Goal: Task Accomplishment & Management: Contribute content

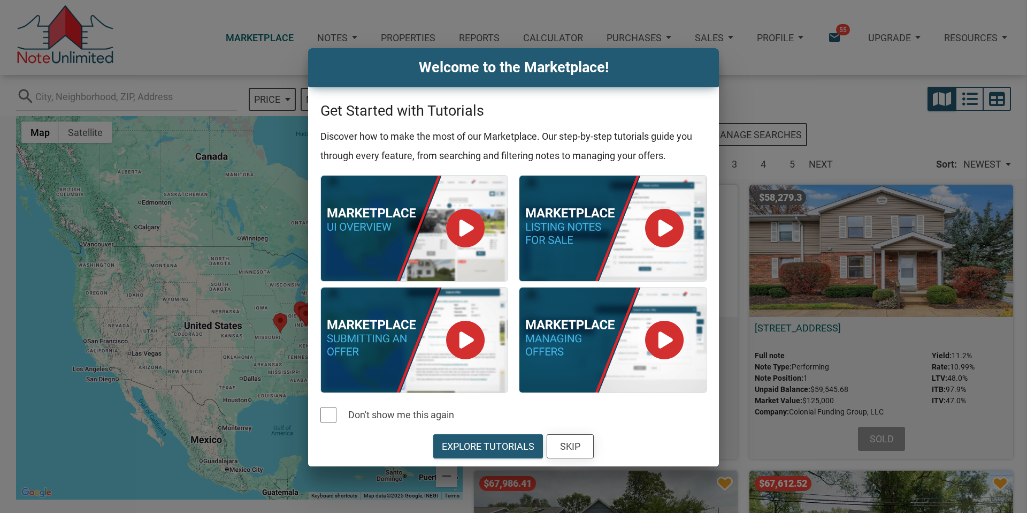
click at [574, 444] on div "Skip" at bounding box center [570, 446] width 20 height 14
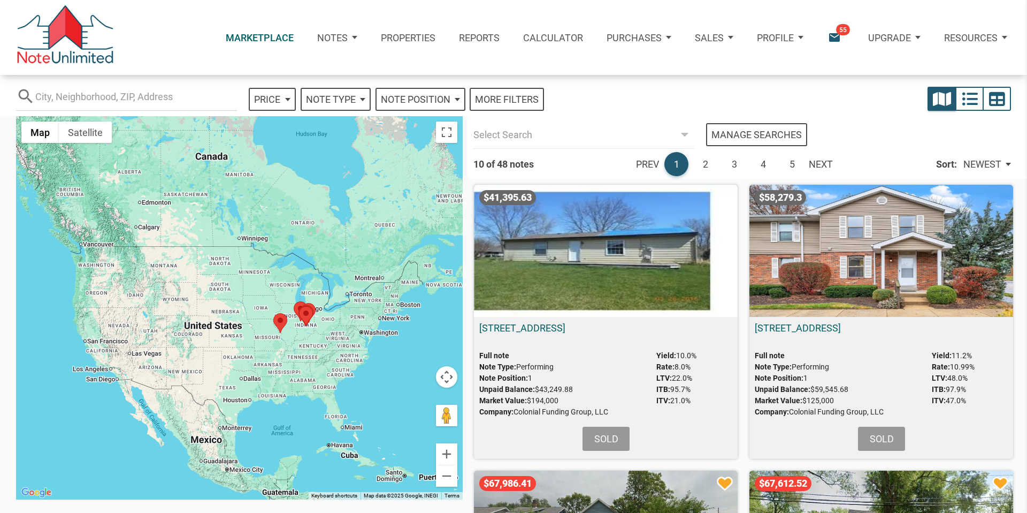
click at [832, 38] on icon "email" at bounding box center [834, 38] width 14 height 14
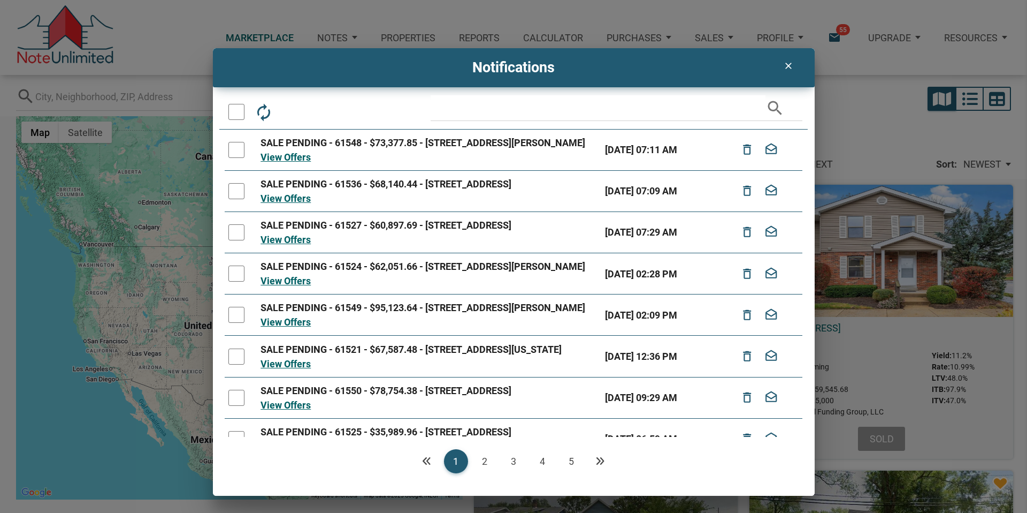
drag, startPoint x: 298, startPoint y: 17, endPoint x: 303, endPoint y: 21, distance: 6.5
click at [298, 17] on div "clear Notifications autorenew delete_outline drafts email search SALE PENDING -…" at bounding box center [513, 256] width 1027 height 513
click at [788, 62] on icon "clear" at bounding box center [788, 65] width 13 height 11
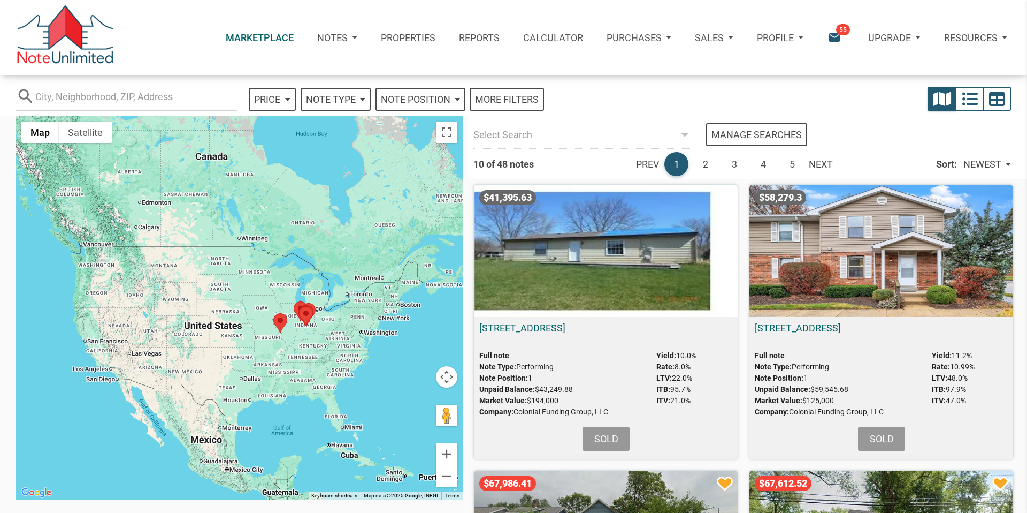
click at [329, 37] on p "Notes" at bounding box center [332, 37] width 31 height 11
click at [284, 71] on link "Dashboard" at bounding box center [304, 71] width 123 height 25
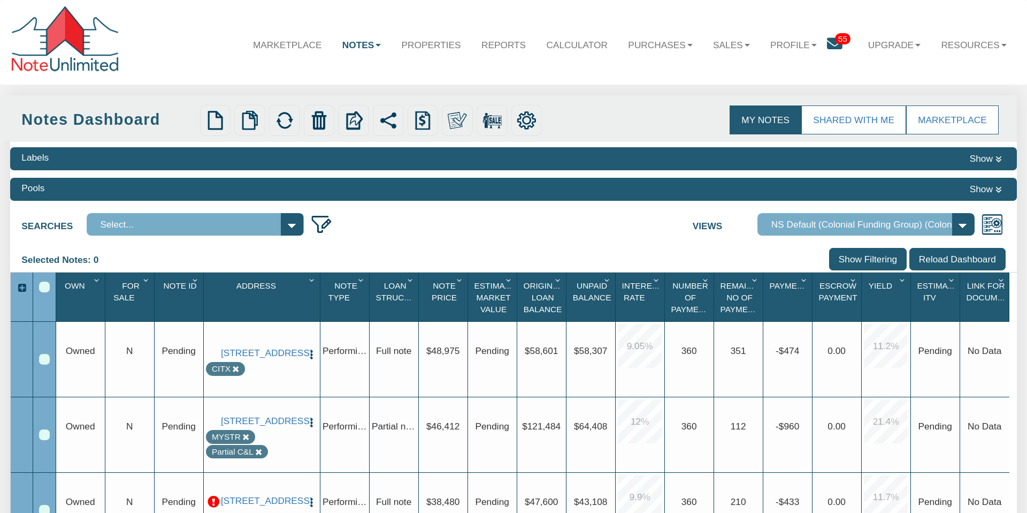
click at [1001, 189] on icon at bounding box center [999, 189] width 6 height 7
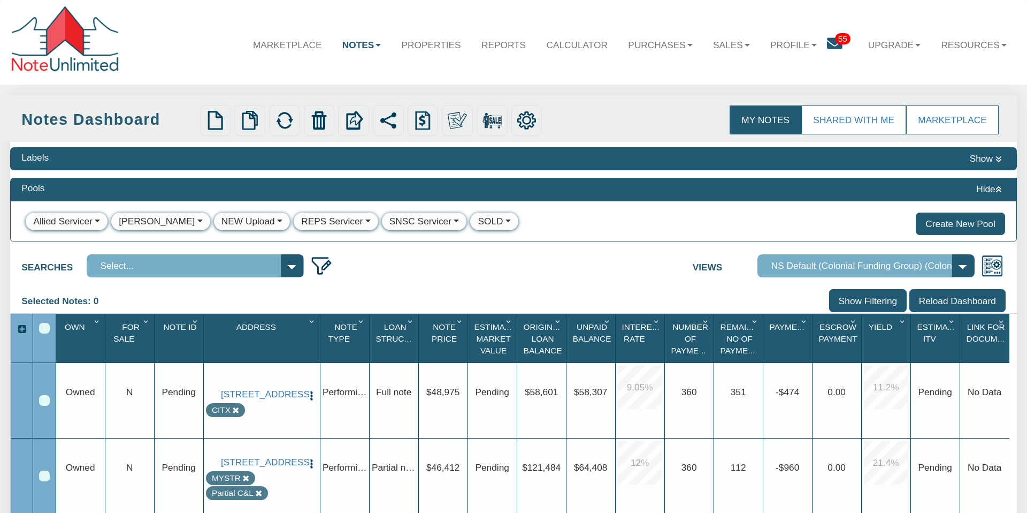
drag, startPoint x: 999, startPoint y: 188, endPoint x: 1001, endPoint y: 180, distance: 8.3
click at [998, 186] on icon at bounding box center [999, 189] width 6 height 7
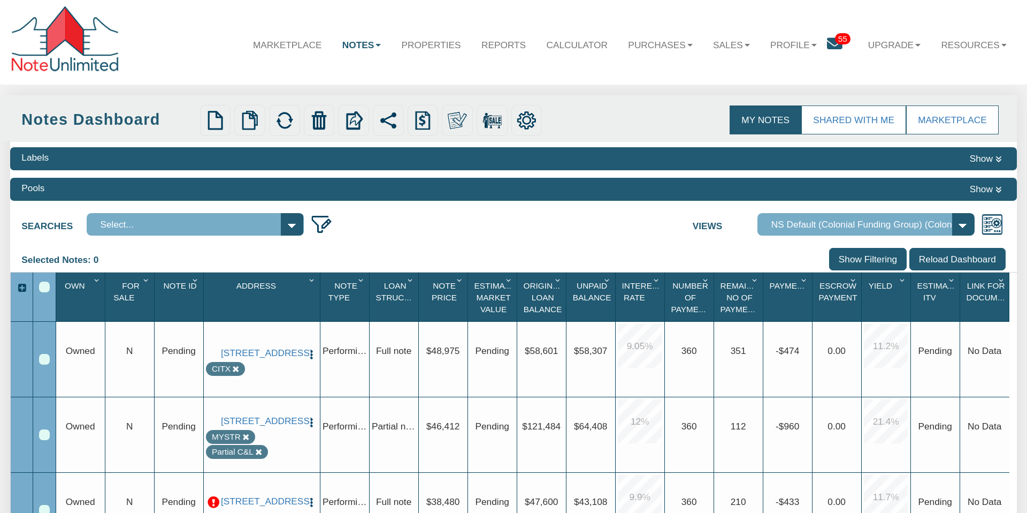
click at [998, 157] on icon at bounding box center [999, 159] width 6 height 7
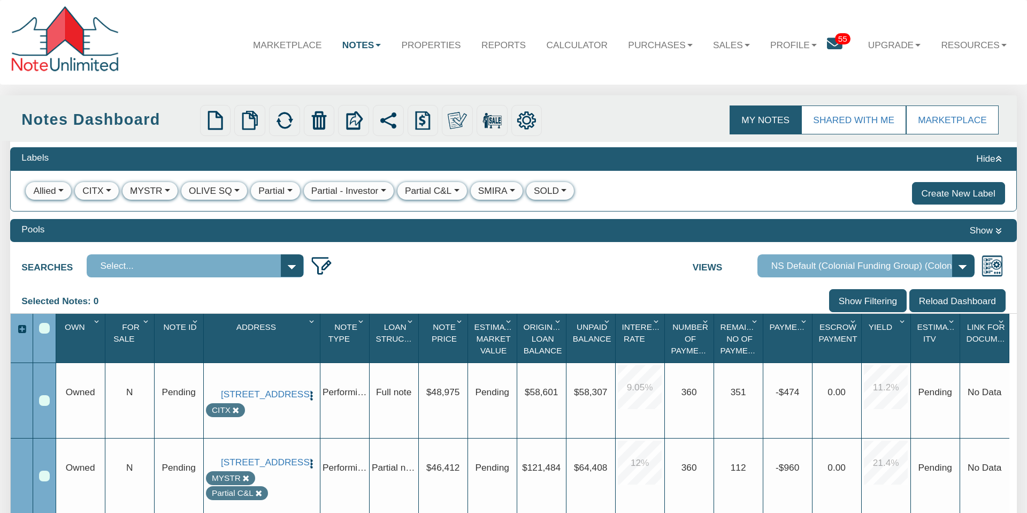
click at [92, 189] on div "CITX" at bounding box center [92, 190] width 21 height 13
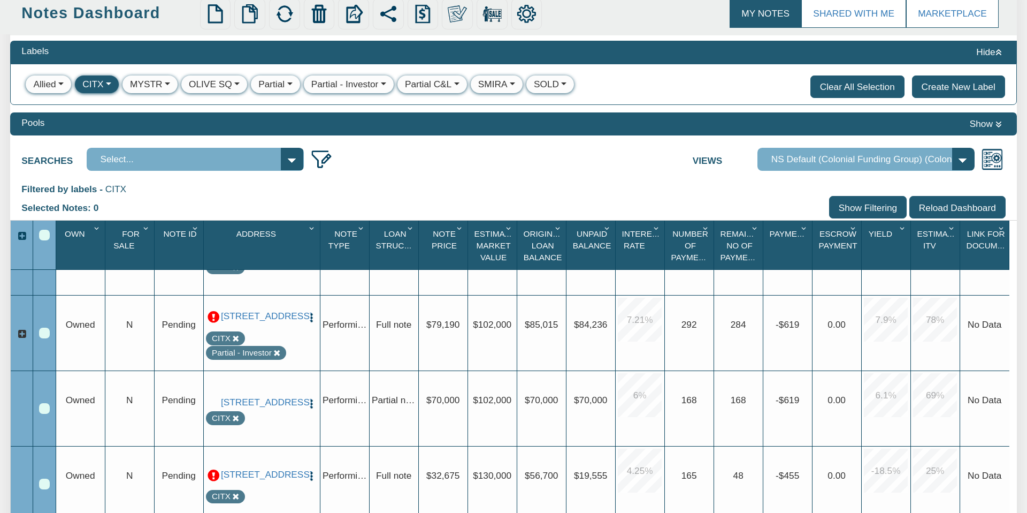
scroll to position [118, 0]
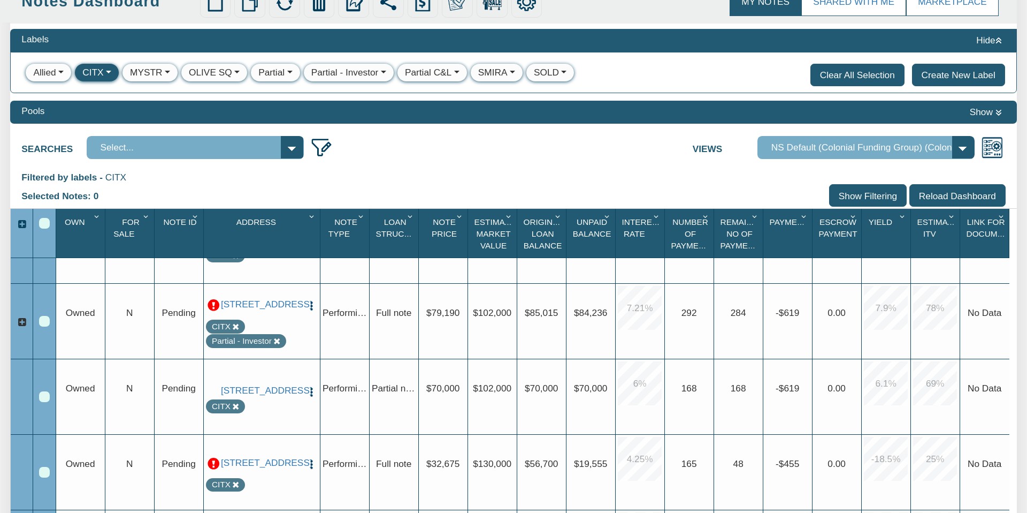
click at [961, 148] on select "Complete Default View NS Default (Colonial Funding Group) (Colonial Funding Gro…" at bounding box center [866, 147] width 217 height 22
select select "92"
click at [758, 158] on select "Complete Default View NS Default (Colonial Funding Group) (Colonial Funding Gro…" at bounding box center [866, 147] width 217 height 22
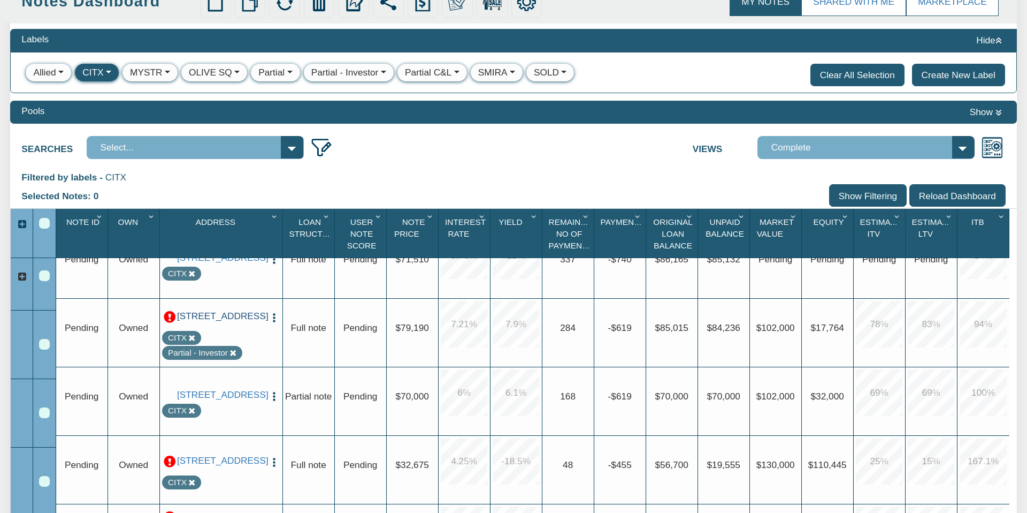
scroll to position [233, 0]
click at [228, 321] on link "[STREET_ADDRESS]" at bounding box center [221, 315] width 88 height 11
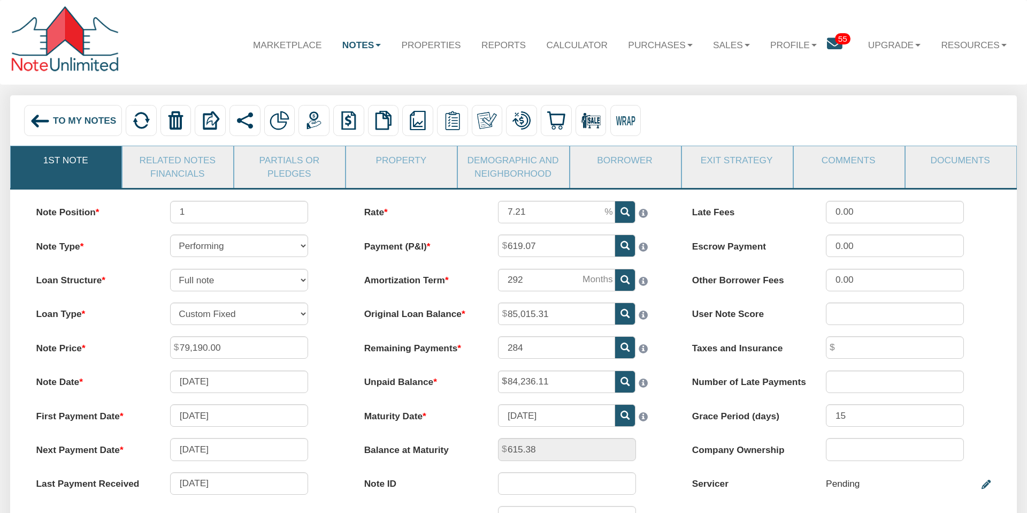
click at [187, 166] on link "Related Notes Financials" at bounding box center [178, 166] width 110 height 41
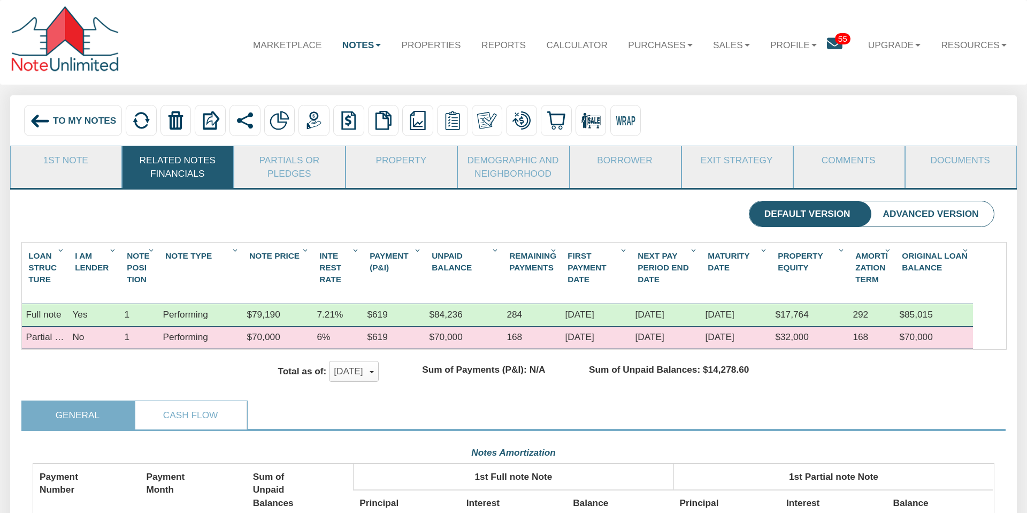
scroll to position [239, 962]
click at [92, 120] on span "To My Notes" at bounding box center [84, 120] width 63 height 11
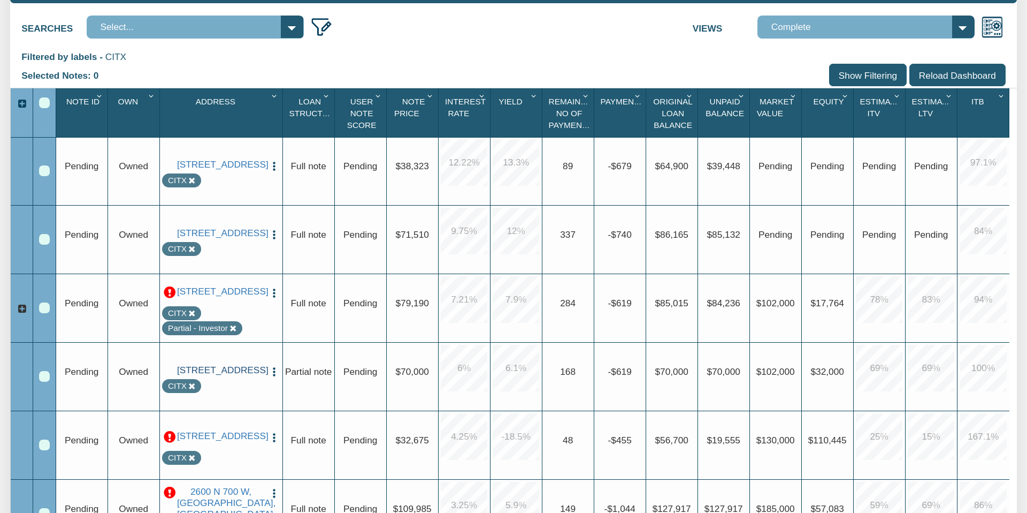
scroll to position [138, 0]
click at [229, 370] on link "[STREET_ADDRESS]" at bounding box center [221, 369] width 88 height 11
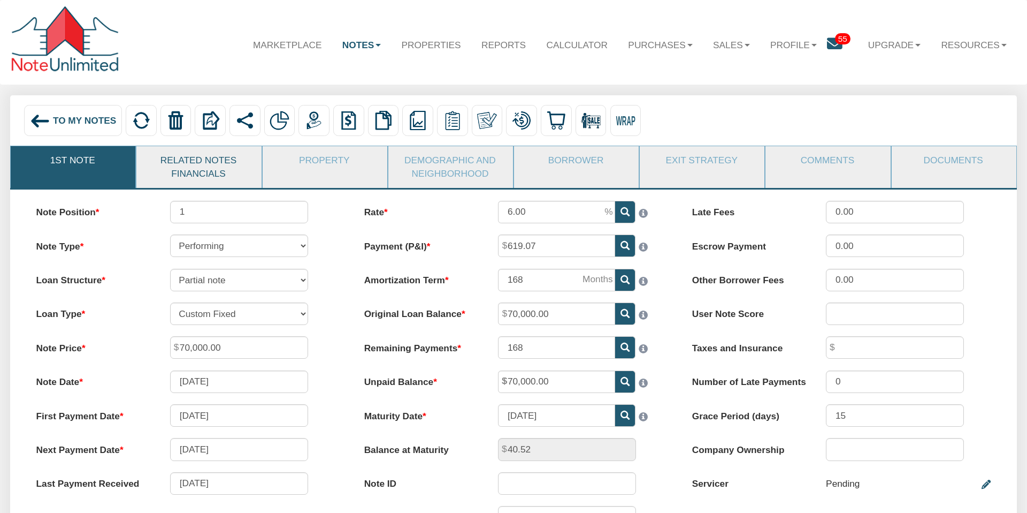
click at [226, 173] on link "Related Notes Financials" at bounding box center [198, 166] width 124 height 41
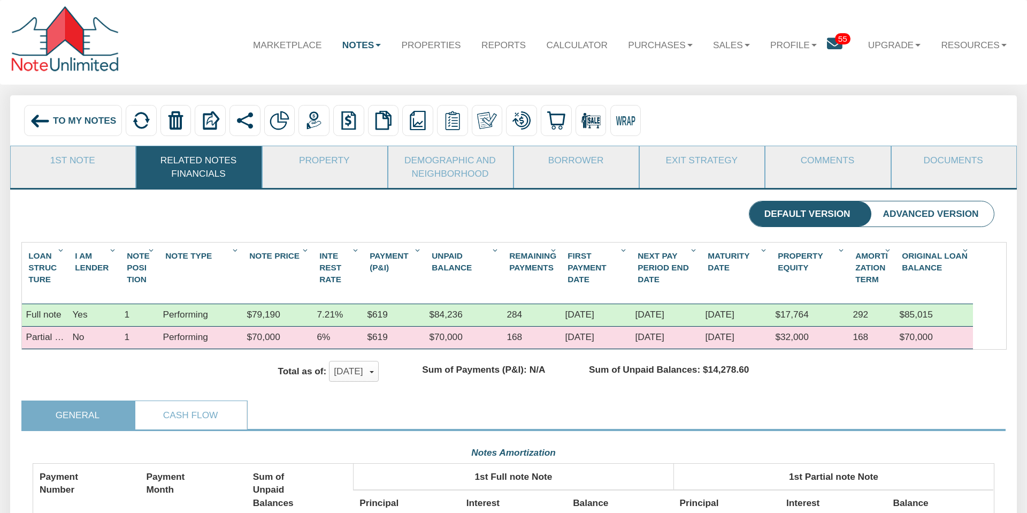
scroll to position [239, 962]
click at [39, 118] on img at bounding box center [40, 121] width 20 height 20
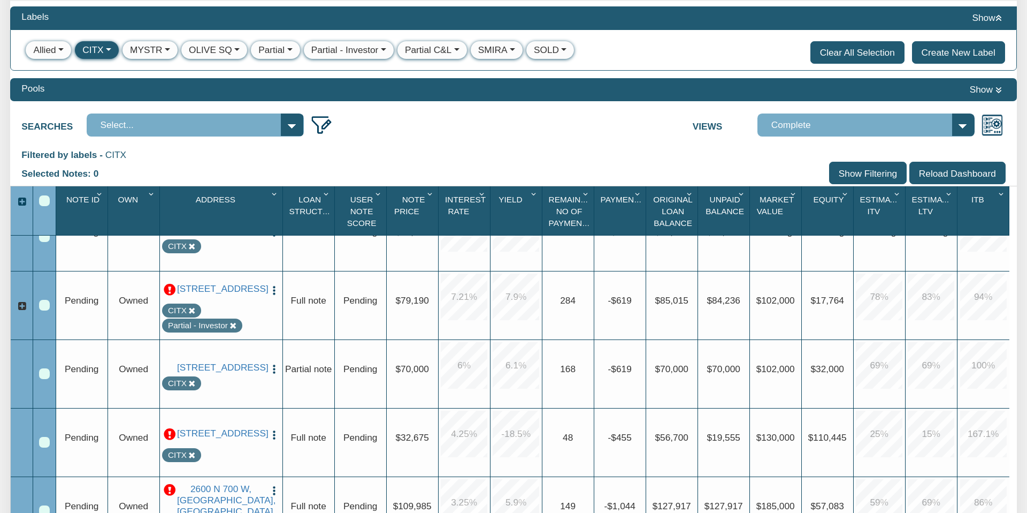
scroll to position [238, 0]
drag, startPoint x: 334, startPoint y: 189, endPoint x: 353, endPoint y: 188, distance: 18.8
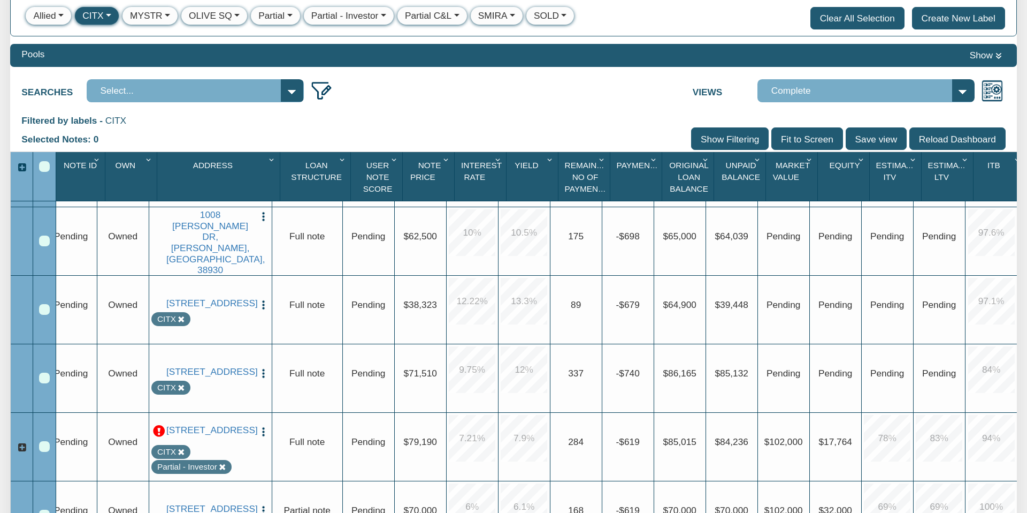
scroll to position [0, 0]
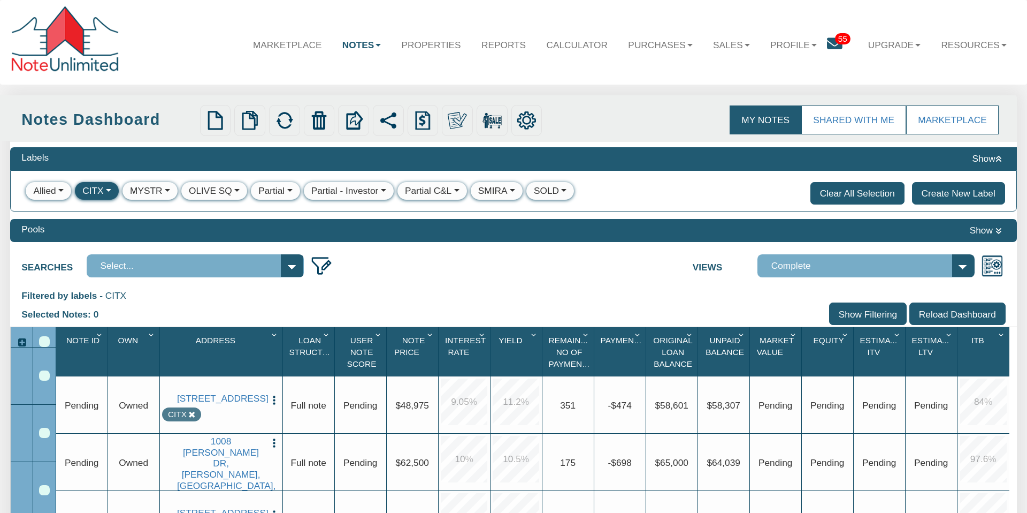
click at [92, 191] on div "CITX" at bounding box center [92, 190] width 21 height 13
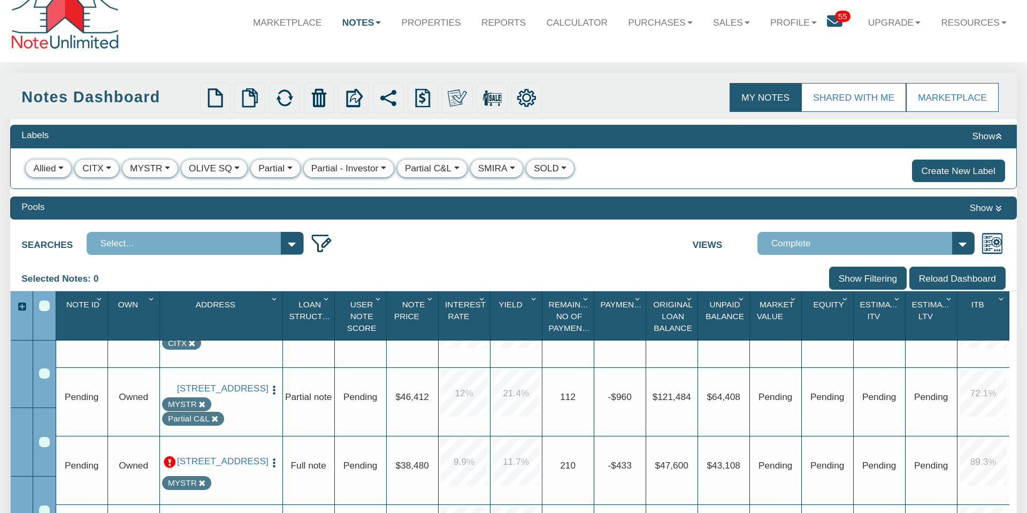
scroll to position [41, 0]
click at [292, 415] on div "Upgrade Partial note" at bounding box center [309, 402] width 52 height 68
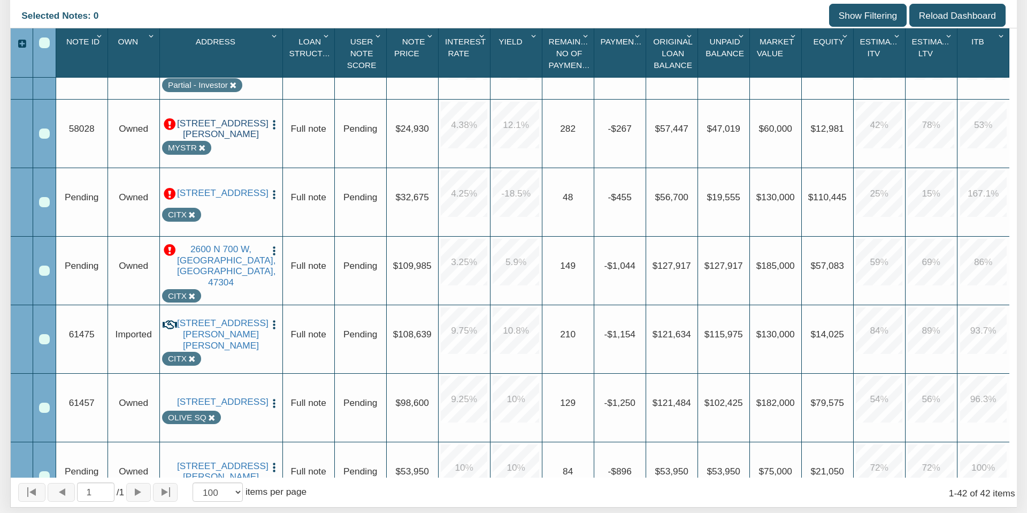
scroll to position [221, 0]
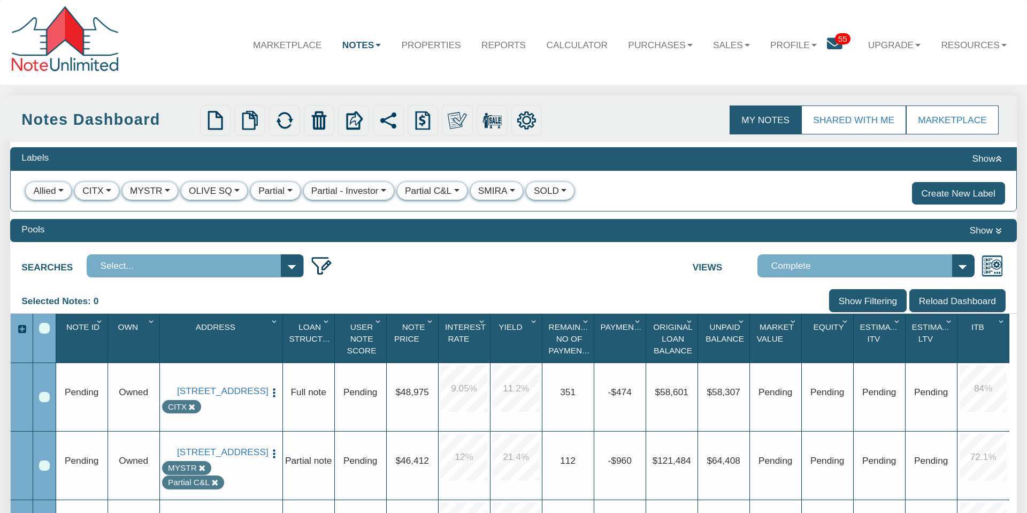
click at [93, 188] on div "CITX" at bounding box center [92, 190] width 21 height 13
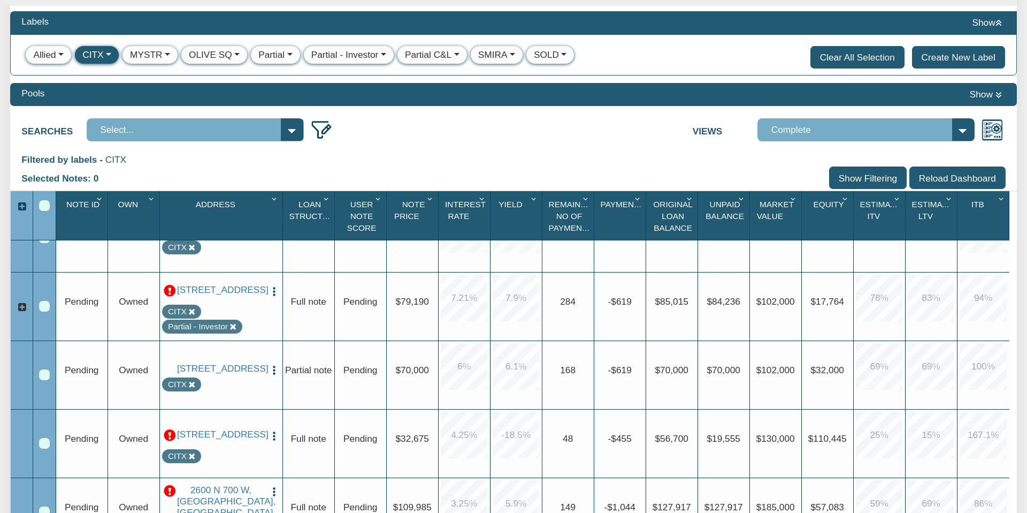
click at [272, 364] on img "button" at bounding box center [274, 369] width 11 height 11
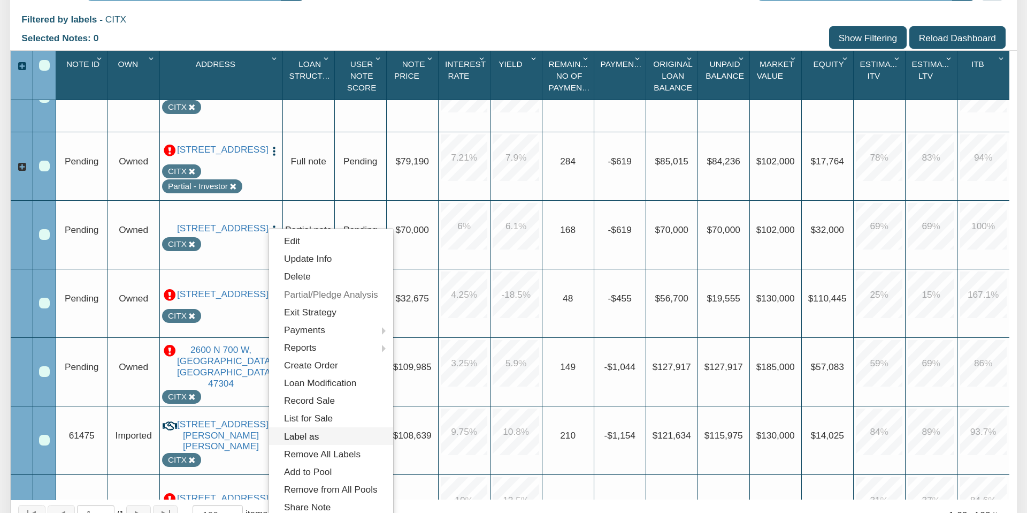
click at [307, 433] on link "Label as" at bounding box center [331, 436] width 124 height 18
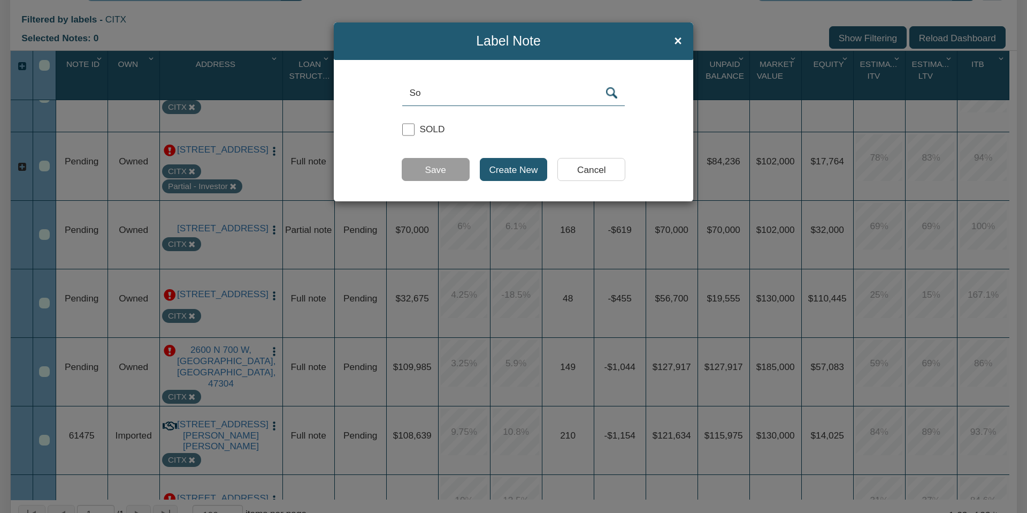
type input "S"
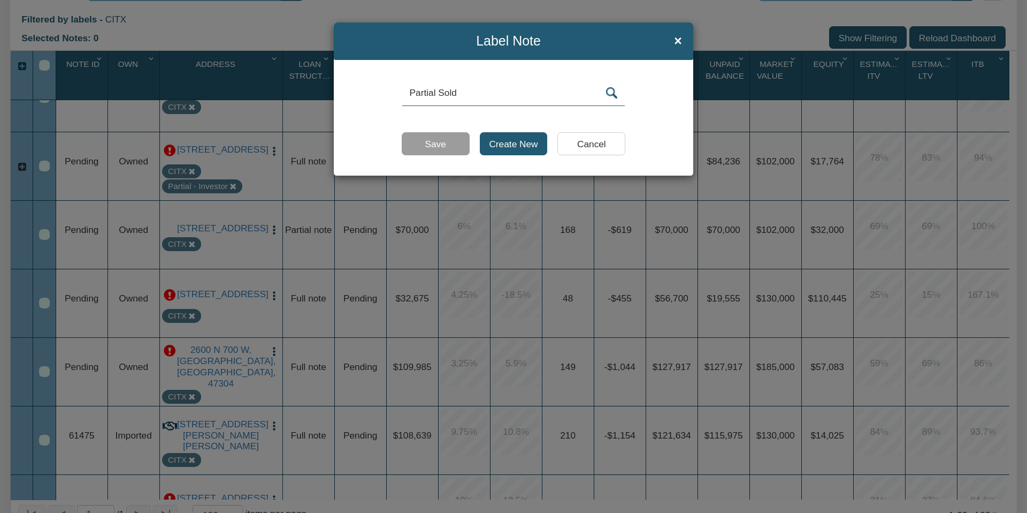
type input "Partial Sold"
click at [503, 140] on input "Create New" at bounding box center [514, 143] width 68 height 22
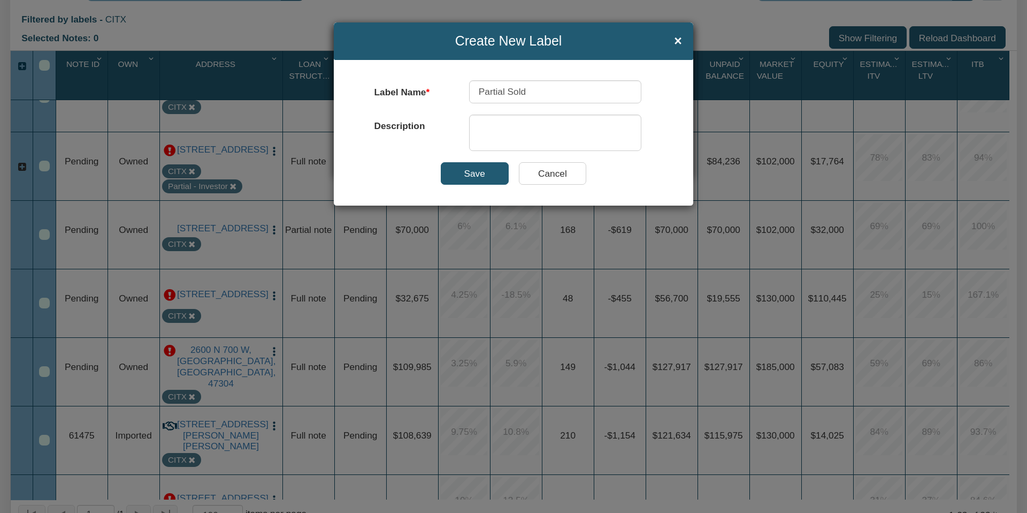
click at [474, 172] on input "Save" at bounding box center [475, 173] width 68 height 22
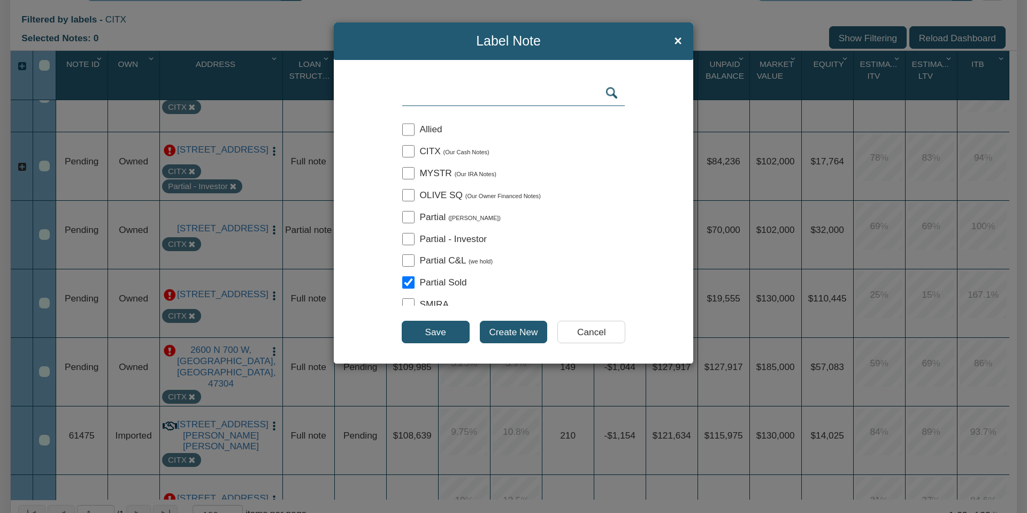
click at [435, 328] on input "Save" at bounding box center [436, 332] width 68 height 22
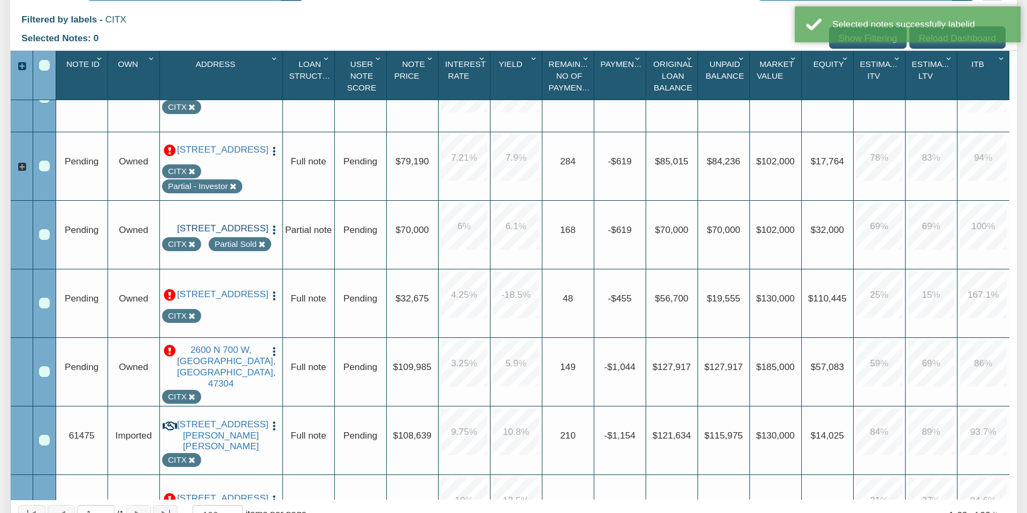
drag, startPoint x: 262, startPoint y: 253, endPoint x: 256, endPoint y: 230, distance: 23.4
click at [262, 248] on icon at bounding box center [261, 244] width 7 height 7
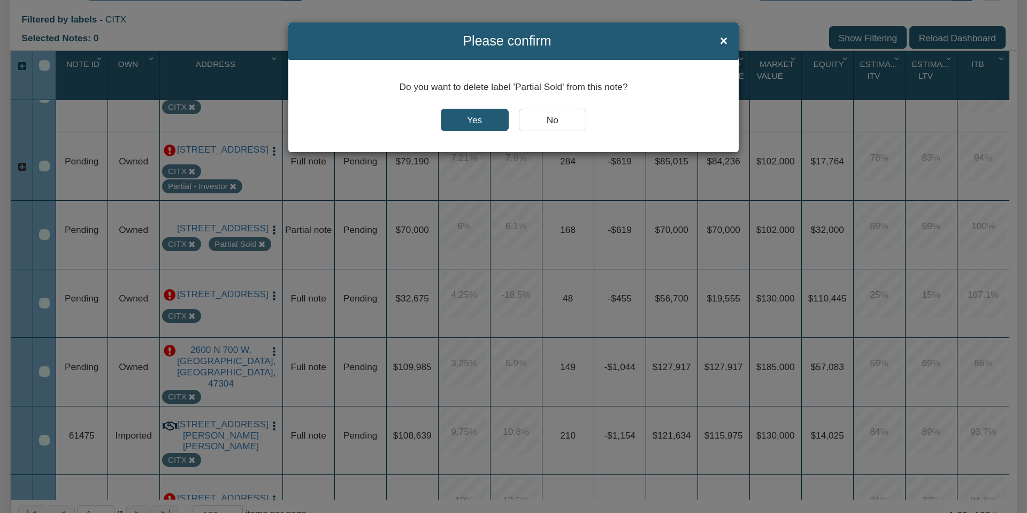
drag, startPoint x: 468, startPoint y: 123, endPoint x: 352, endPoint y: 170, distance: 125.3
click at [468, 123] on input "Yes" at bounding box center [475, 120] width 68 height 22
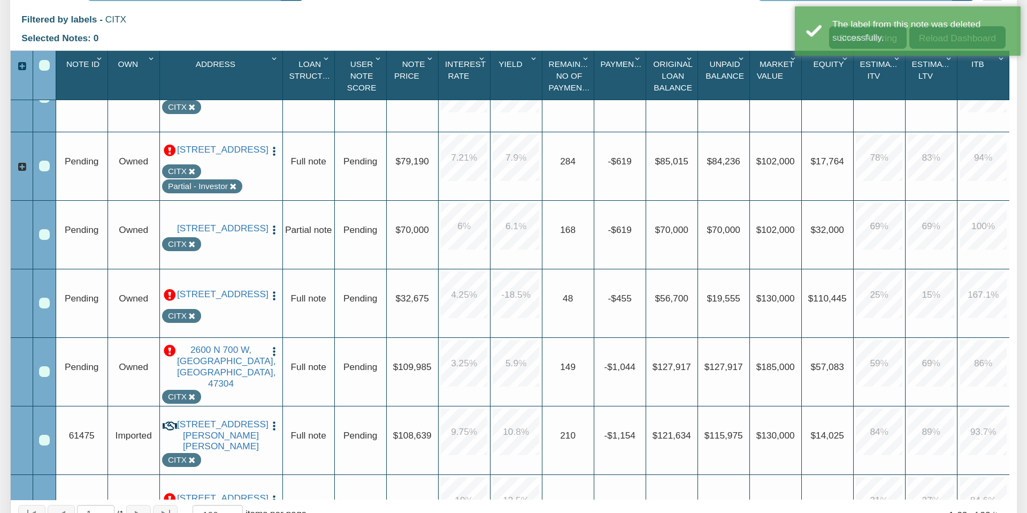
click at [274, 224] on img "button" at bounding box center [274, 229] width 11 height 11
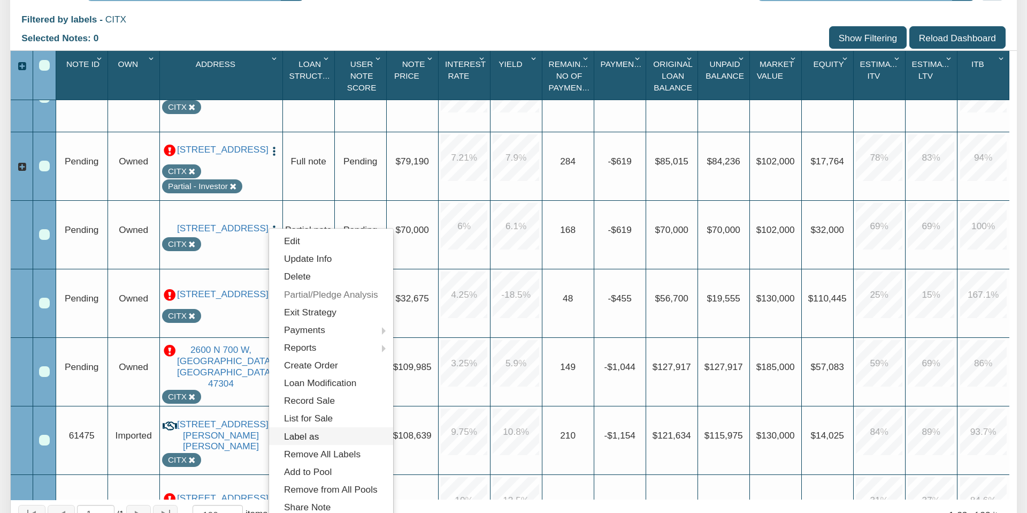
click at [322, 436] on link "Label as" at bounding box center [331, 436] width 124 height 18
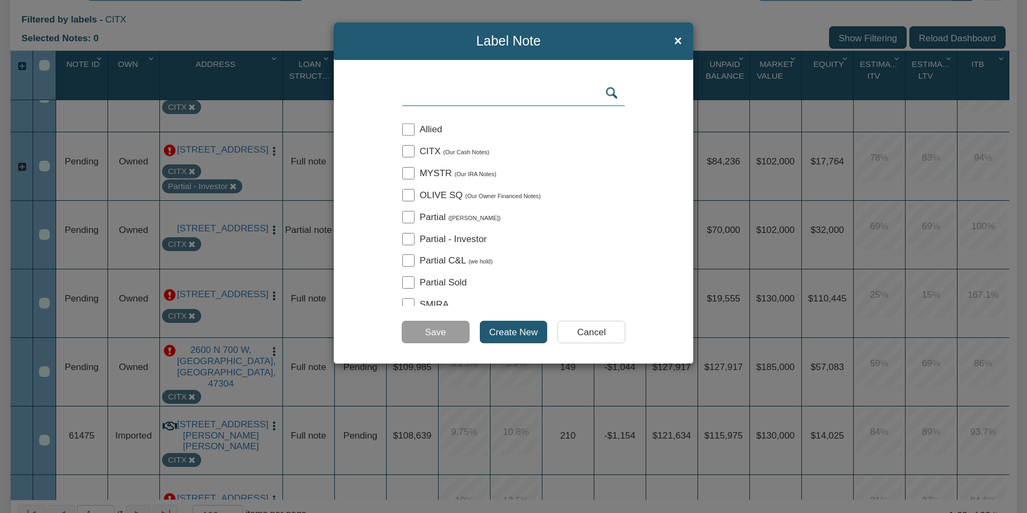
click at [410, 239] on input "checkbox" at bounding box center [408, 239] width 12 height 12
checkbox input "true"
click at [430, 332] on input "Save" at bounding box center [436, 332] width 68 height 22
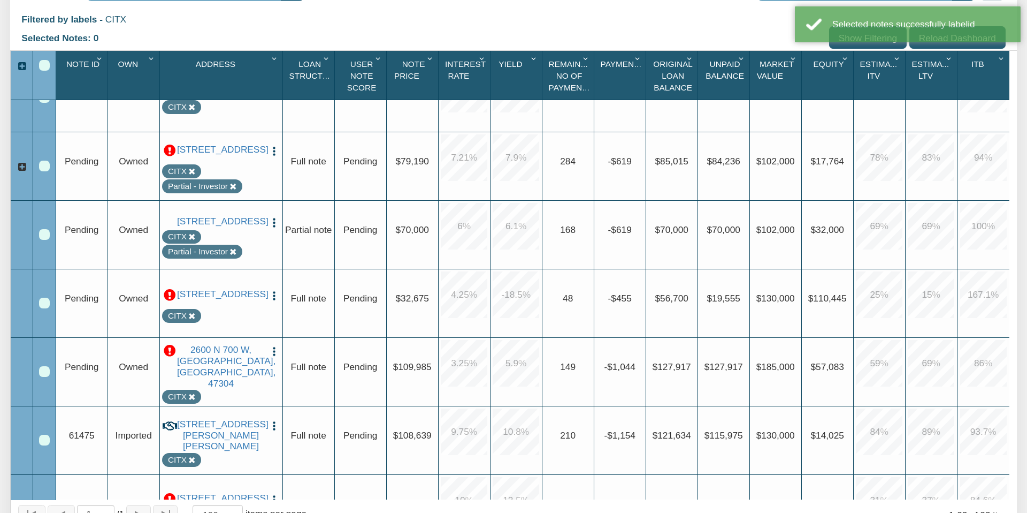
click at [232, 189] on icon at bounding box center [233, 186] width 7 height 7
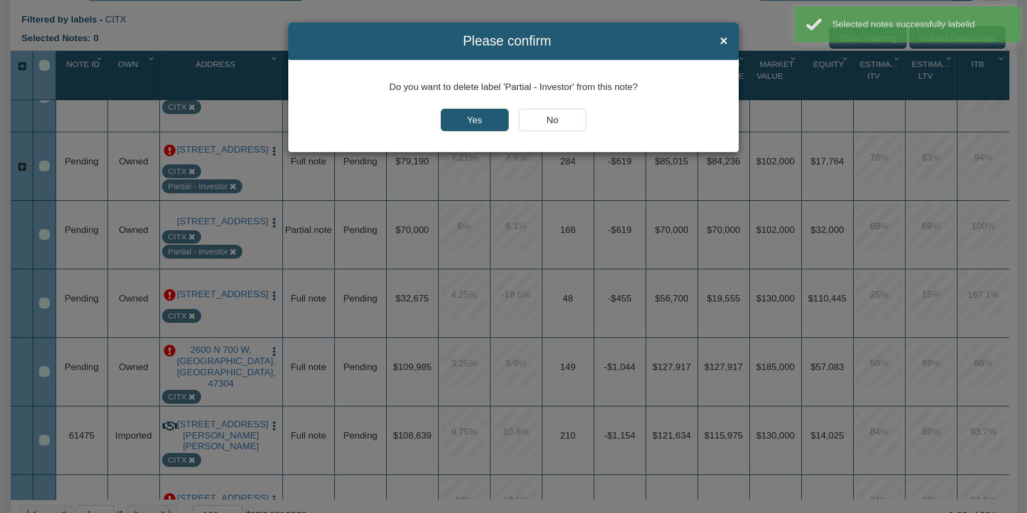
click at [471, 117] on input "Yes" at bounding box center [475, 120] width 68 height 22
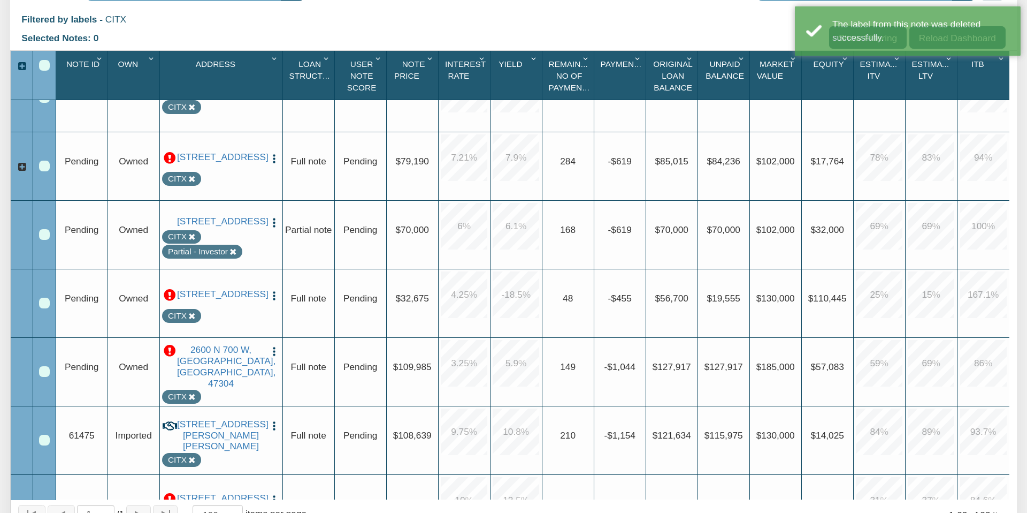
click at [273, 151] on button "button" at bounding box center [274, 157] width 11 height 13
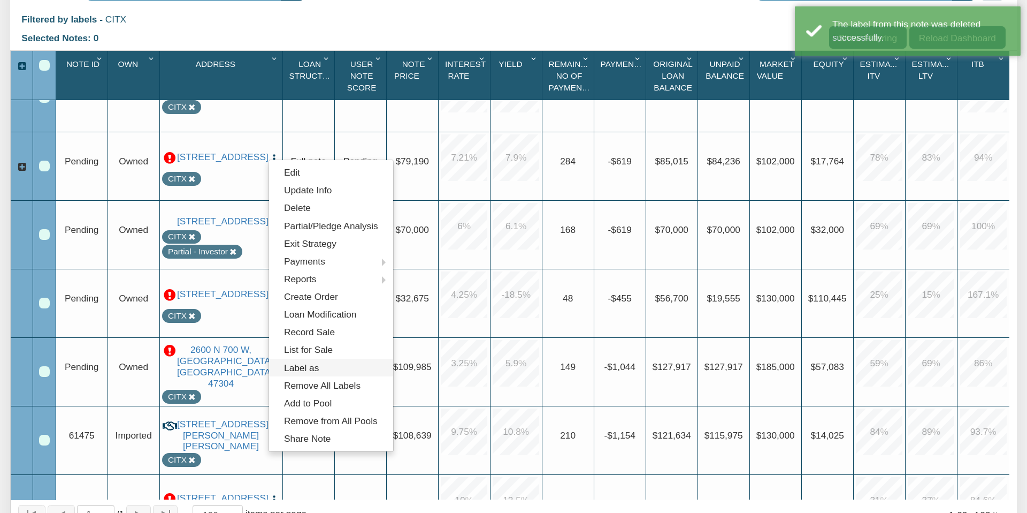
click at [303, 368] on link "Label as" at bounding box center [331, 368] width 124 height 18
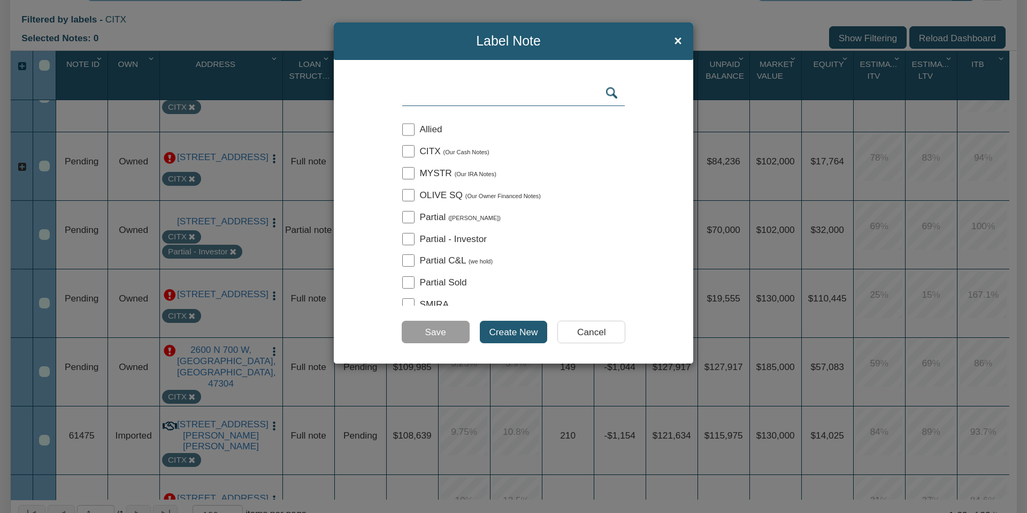
click at [409, 282] on input "checkbox" at bounding box center [408, 282] width 12 height 12
checkbox input "true"
click at [437, 334] on input "Save" at bounding box center [436, 332] width 68 height 22
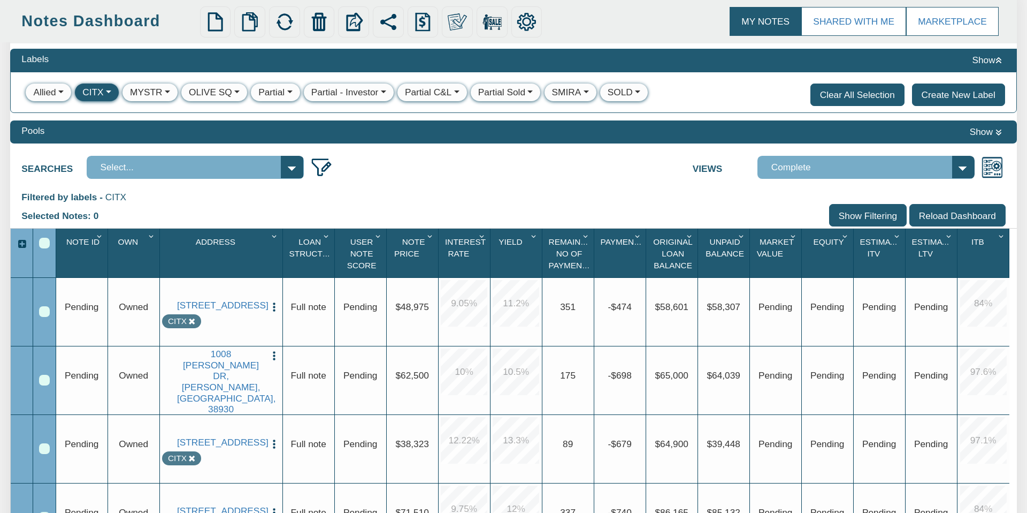
scroll to position [95, 0]
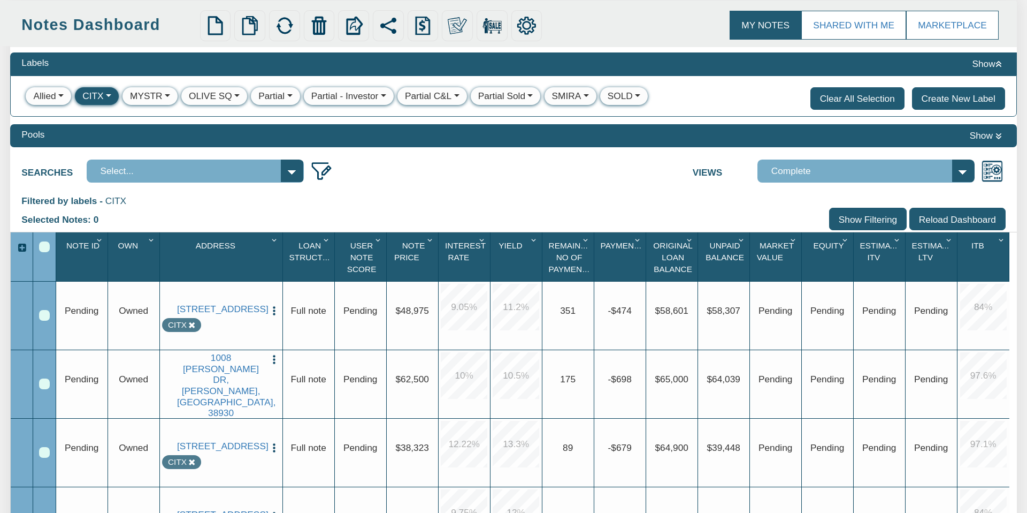
click at [839, 100] on button "Clear All Selection" at bounding box center [858, 98] width 94 height 22
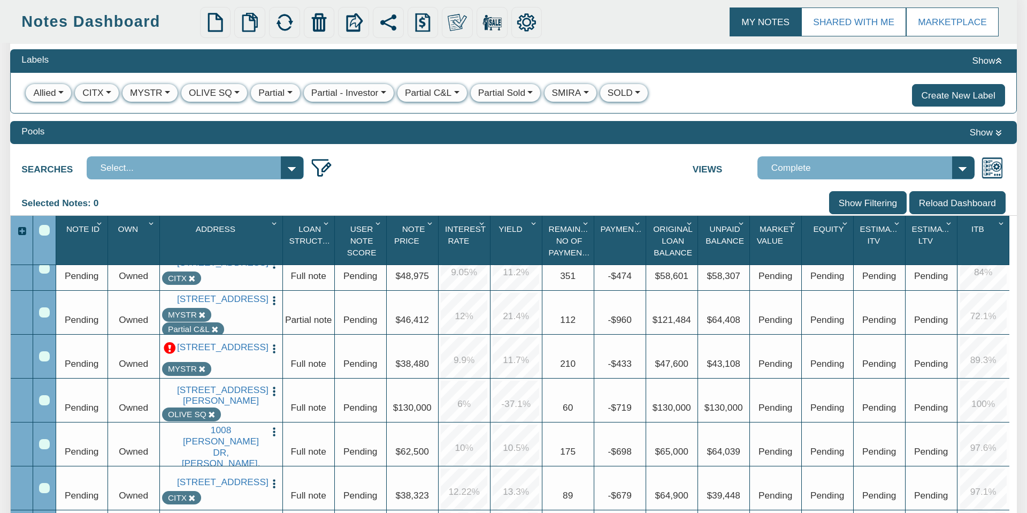
scroll to position [0, 0]
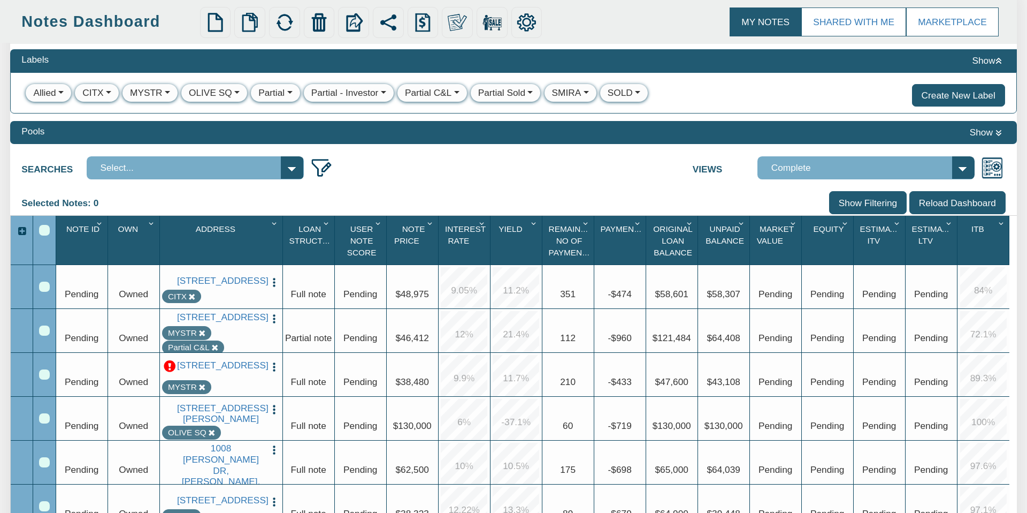
drag, startPoint x: 990, startPoint y: 58, endPoint x: 910, endPoint y: 71, distance: 80.9
click at [990, 58] on button "Show" at bounding box center [987, 61] width 37 height 16
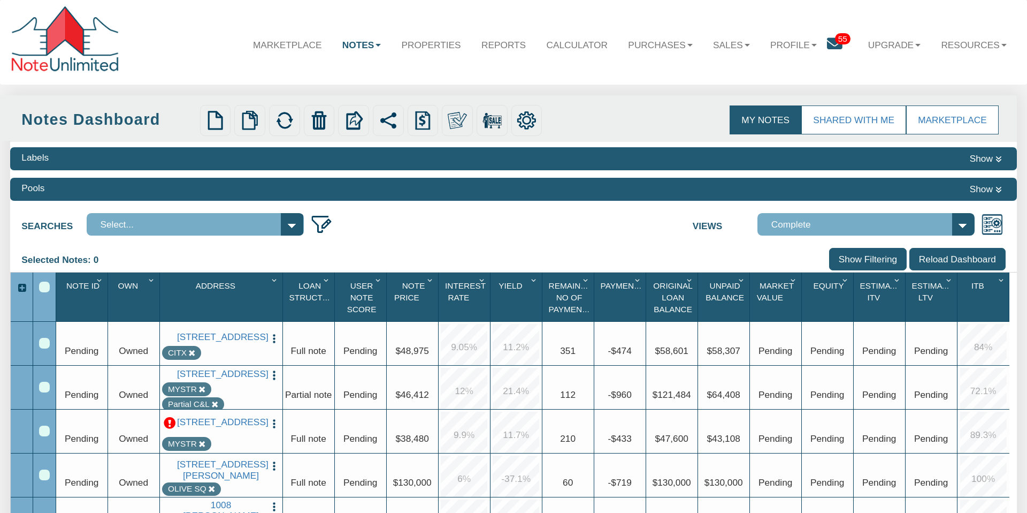
click at [832, 45] on icon at bounding box center [835, 44] width 16 height 16
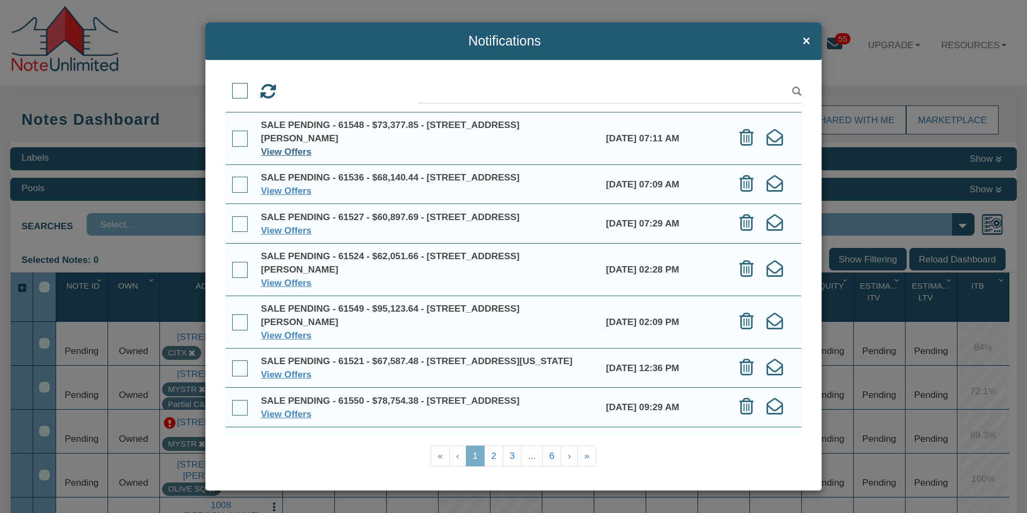
click at [292, 153] on link "View Offers" at bounding box center [286, 151] width 51 height 11
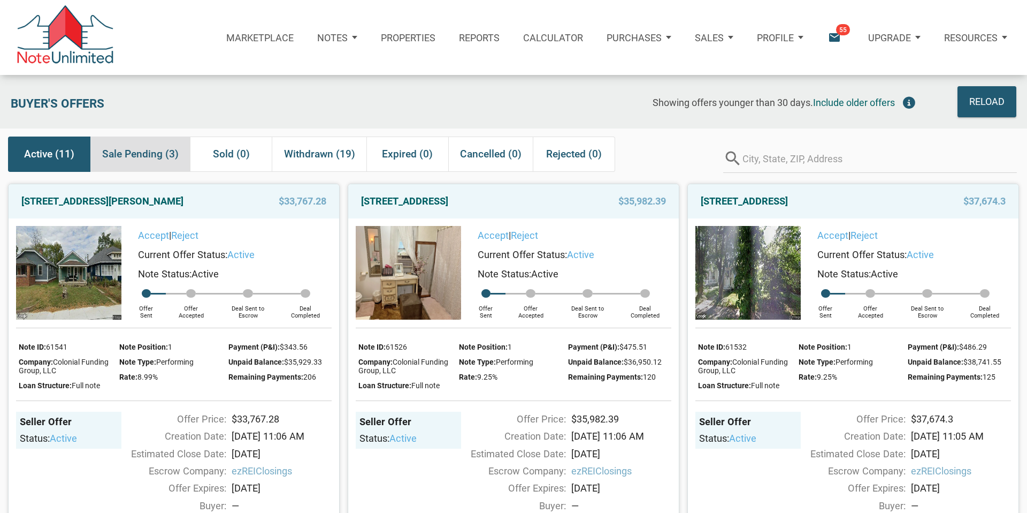
click at [149, 151] on span "Sale Pending (3)" at bounding box center [140, 153] width 77 height 19
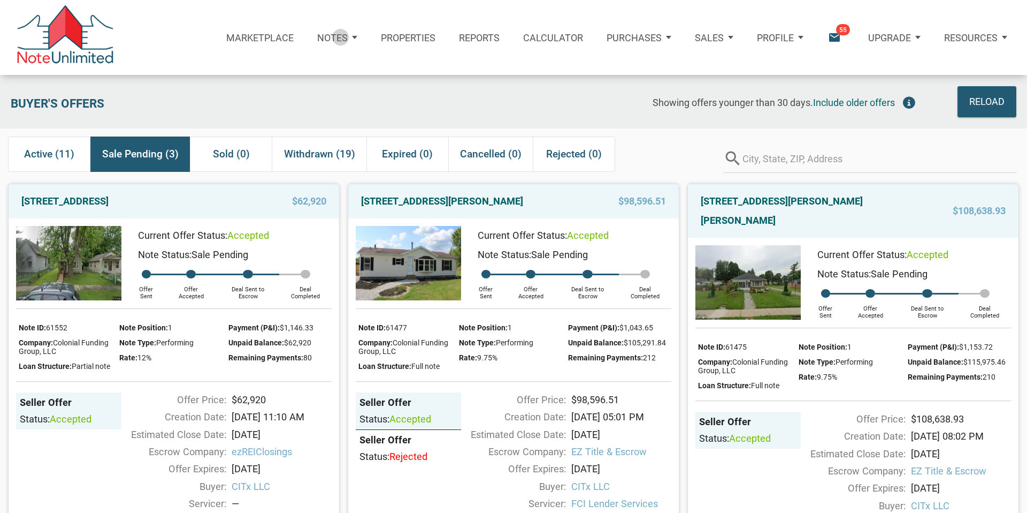
click at [341, 37] on p "Notes" at bounding box center [332, 37] width 31 height 11
click at [279, 72] on link "Dashboard" at bounding box center [304, 71] width 123 height 25
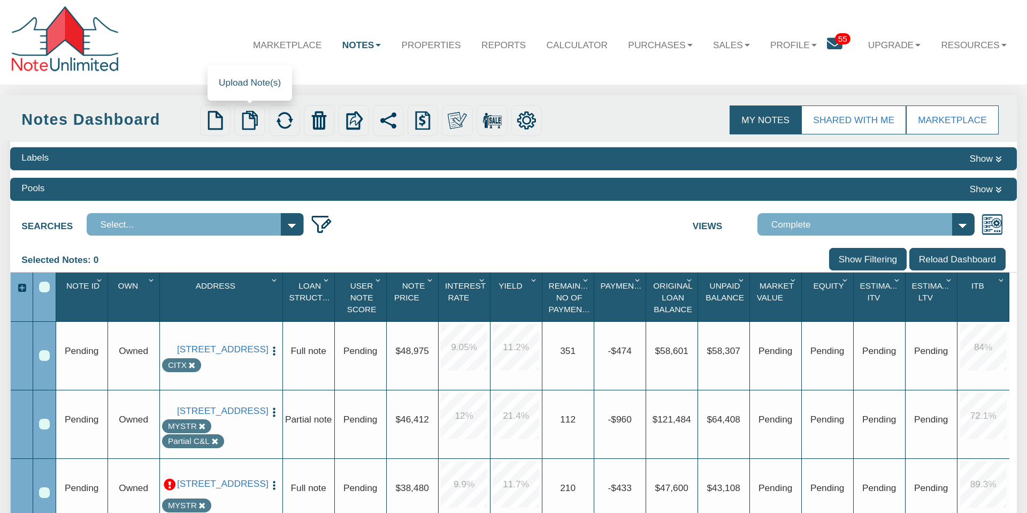
click at [249, 121] on img at bounding box center [249, 120] width 19 height 19
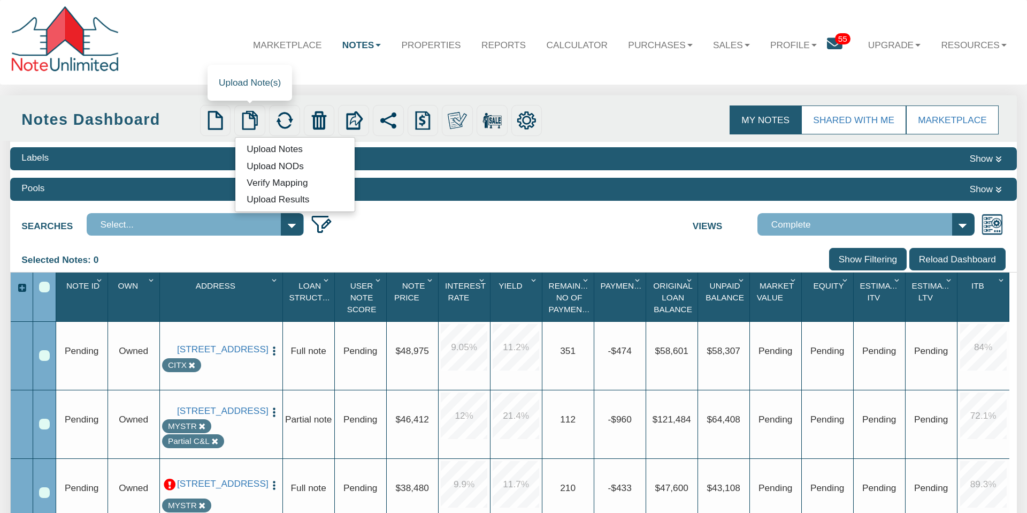
click at [256, 146] on link "Upload Notes" at bounding box center [274, 149] width 79 height 14
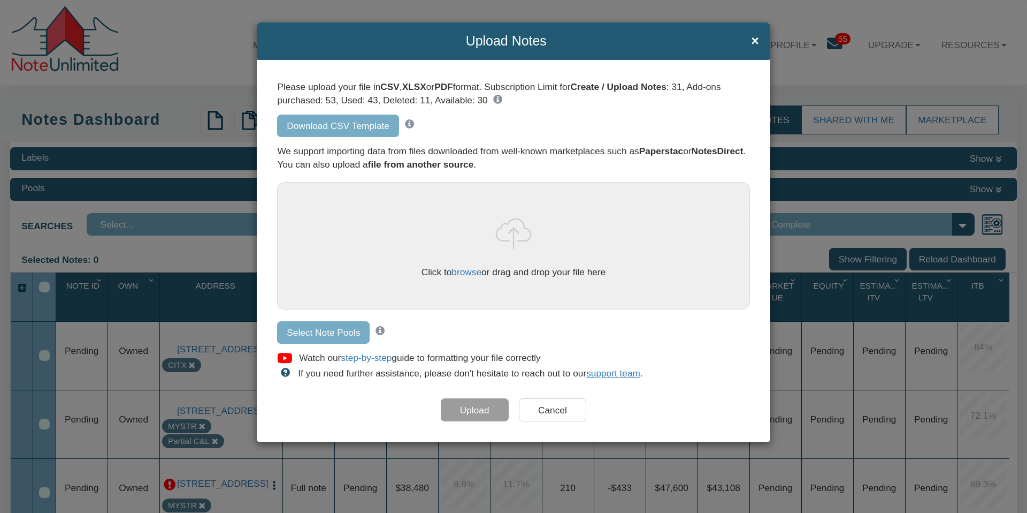
click at [547, 409] on input "Cancel" at bounding box center [553, 409] width 68 height 22
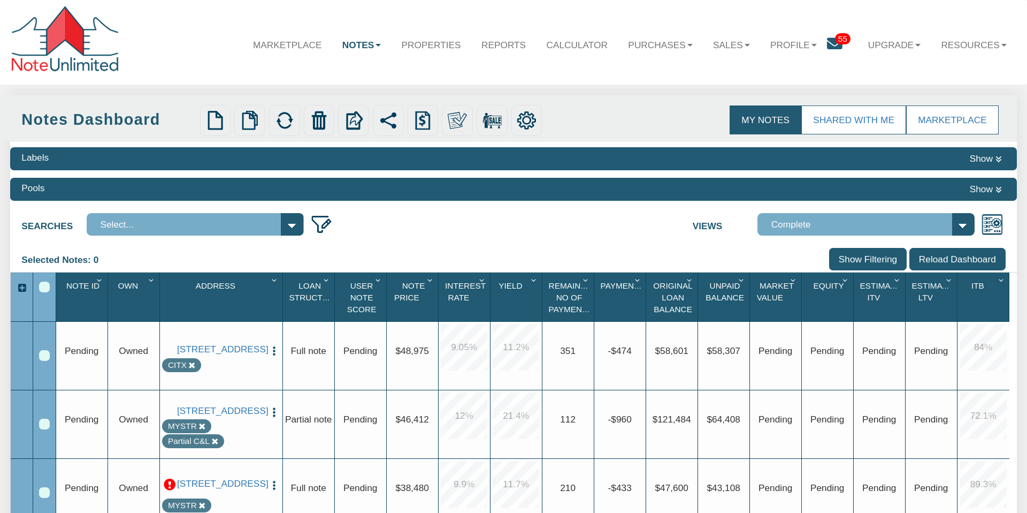
click at [232, 256] on div "Selected Notes: 0 Clear Filters Clear Sorting Show Filtering Reload Dashboard" at bounding box center [513, 260] width 1007 height 24
click at [217, 122] on img at bounding box center [214, 120] width 19 height 19
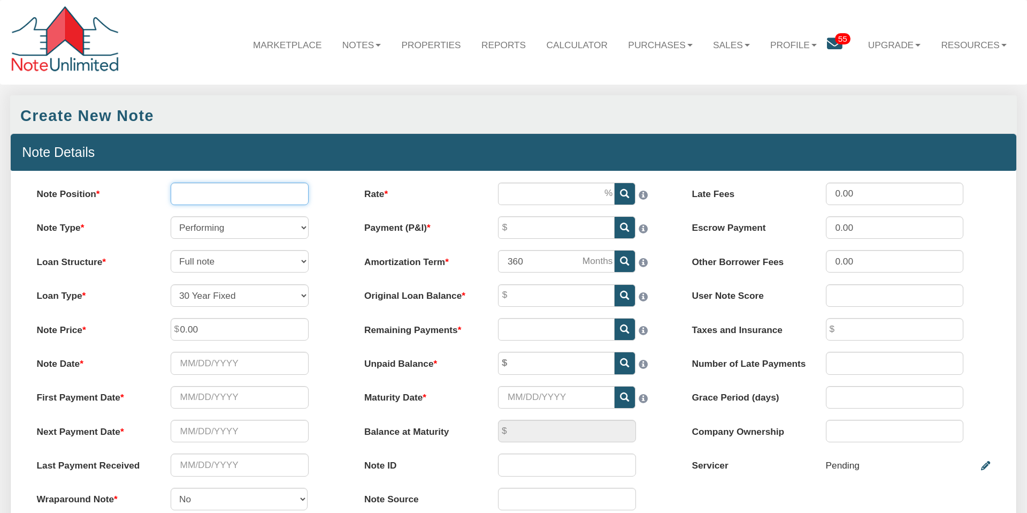
click at [197, 194] on input "Note Position" at bounding box center [240, 193] width 138 height 22
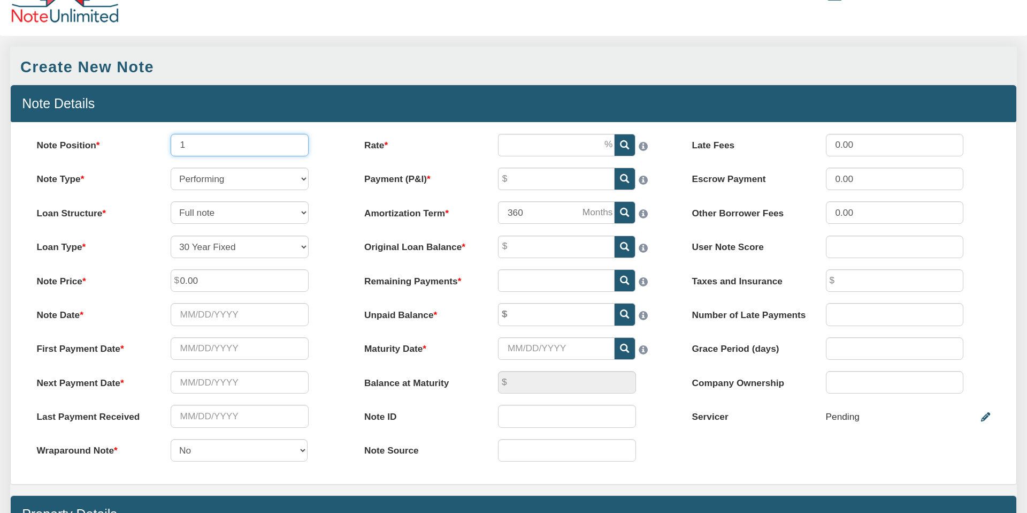
type input "1"
click at [214, 276] on input "0.00" at bounding box center [240, 280] width 138 height 22
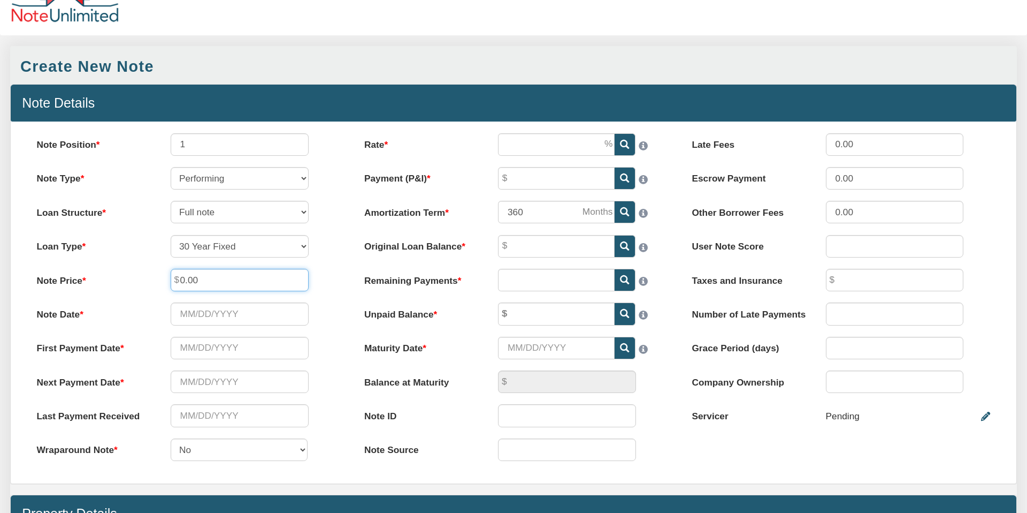
drag, startPoint x: 209, startPoint y: 276, endPoint x: 168, endPoint y: 277, distance: 40.7
click at [169, 276] on div "0.00" at bounding box center [239, 280] width 161 height 22
click at [189, 278] on input "26500" at bounding box center [240, 280] width 138 height 22
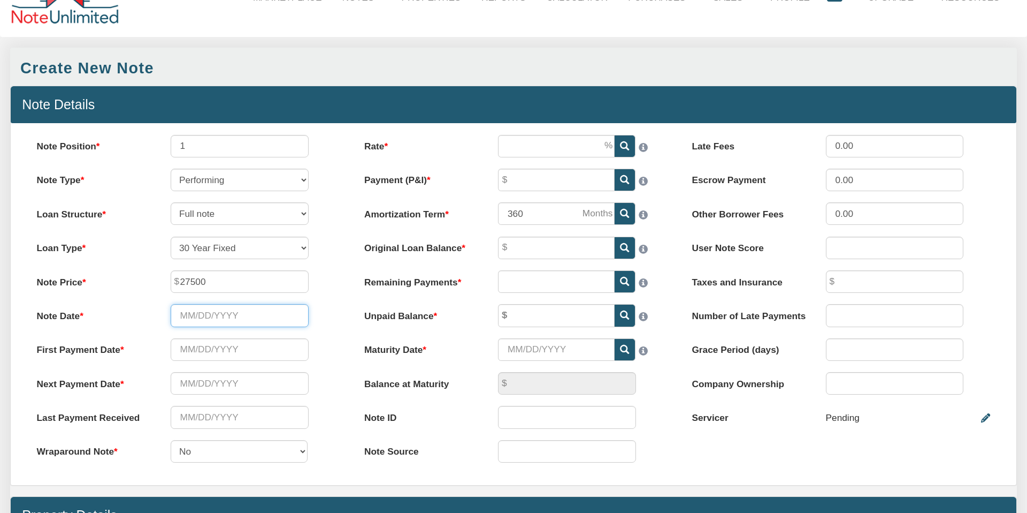
type input "27,500.00"
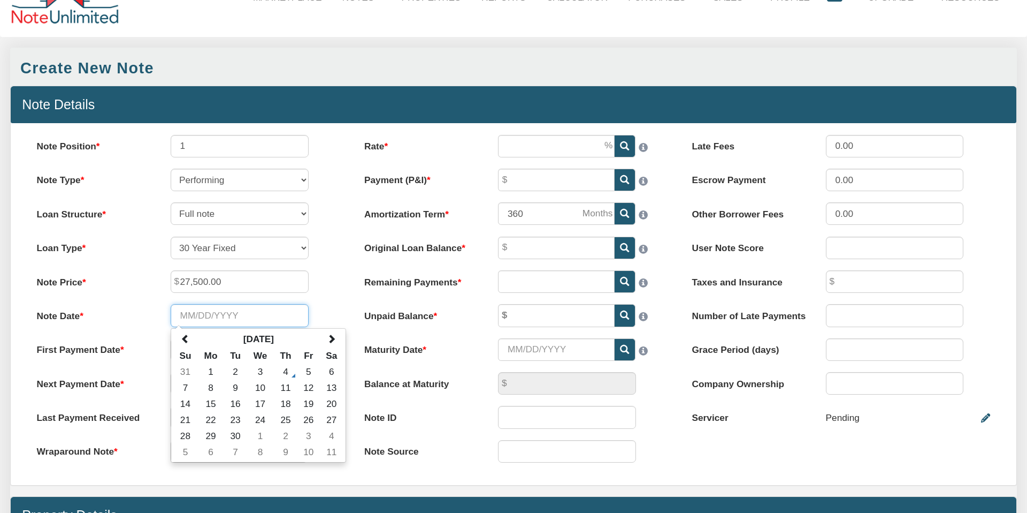
click at [263, 316] on input "Note Date" at bounding box center [240, 315] width 138 height 22
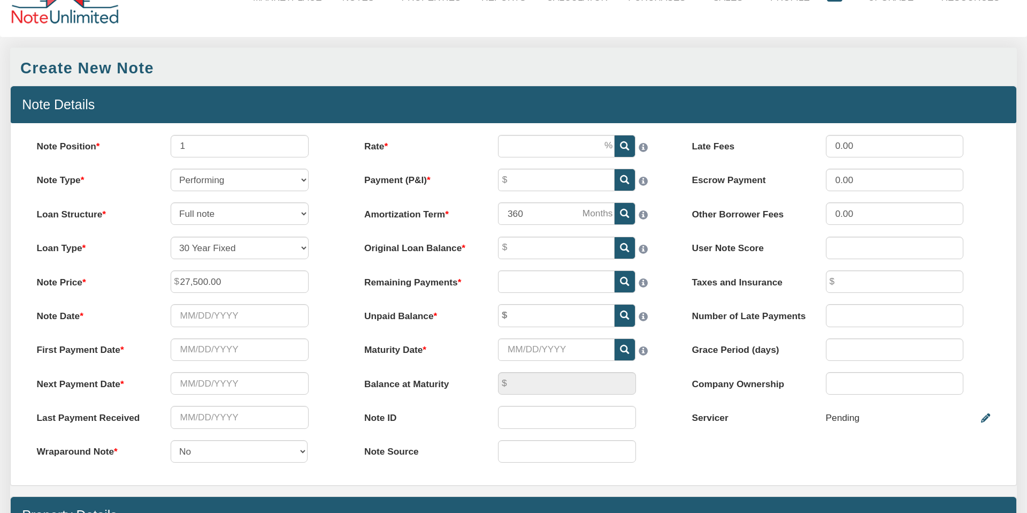
click at [322, 278] on div "Note Price 27,500.00" at bounding box center [185, 281] width 321 height 22
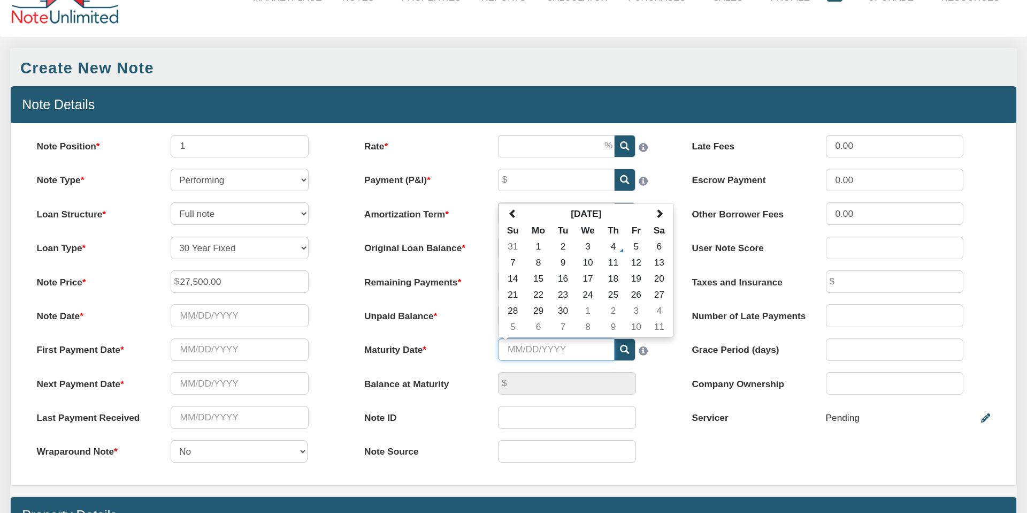
click at [568, 349] on input "Maturity Date" at bounding box center [556, 349] width 117 height 22
type input "07/30/2043"
click at [462, 303] on div "Rate Please enter a value Payment (P&I) Please enter a value Amortization Term …" at bounding box center [514, 304] width 328 height 339
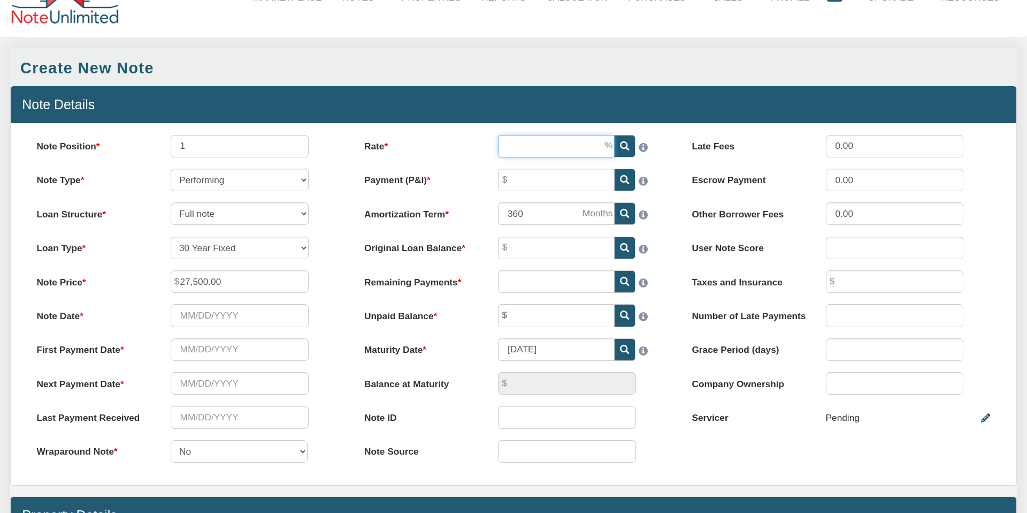
click at [536, 147] on input "Rate" at bounding box center [556, 146] width 117 height 22
type input "10.00"
click at [532, 176] on input "Payment (P&I)" at bounding box center [556, 180] width 117 height 22
type input "299.47"
click at [551, 242] on input "Original Loan Balance" at bounding box center [556, 248] width 117 height 22
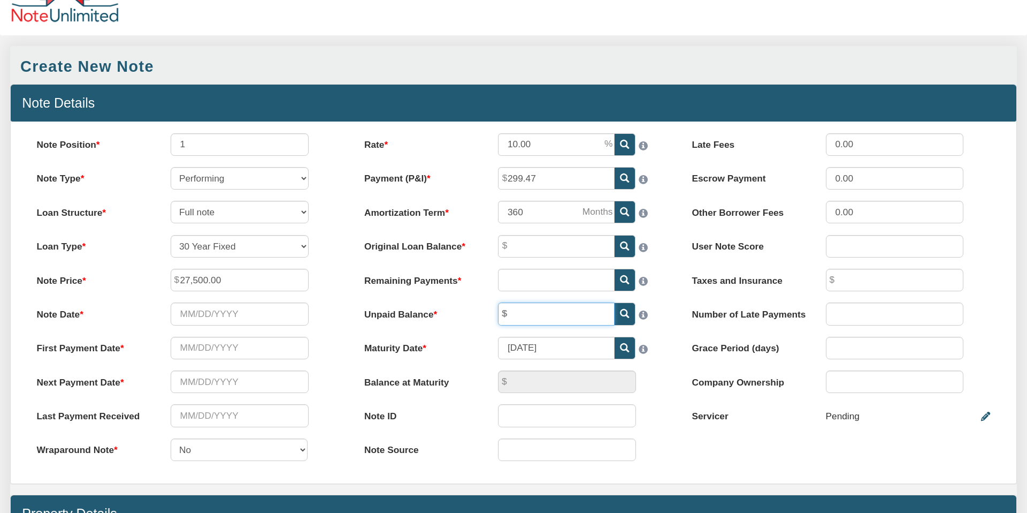
click at [515, 317] on input "text" at bounding box center [556, 313] width 117 height 22
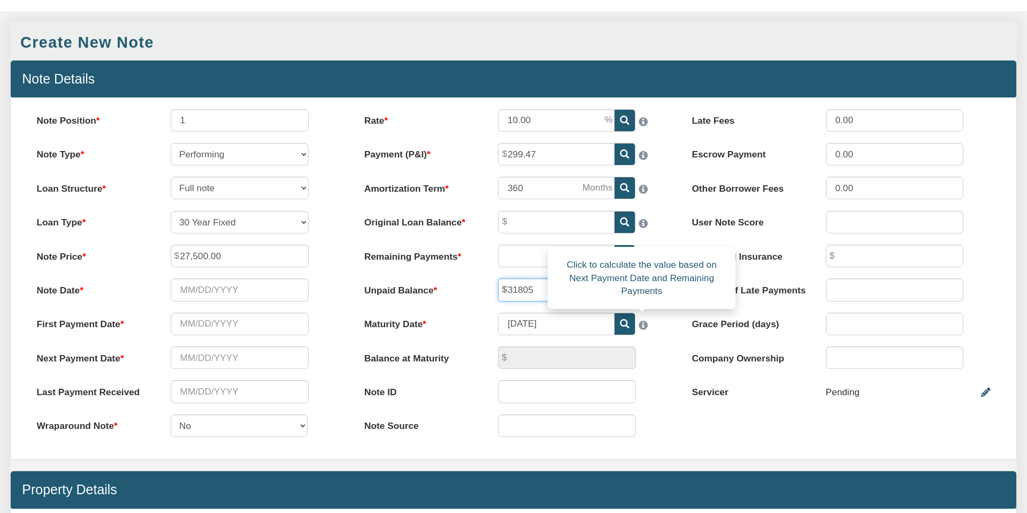
scroll to position [74, 0]
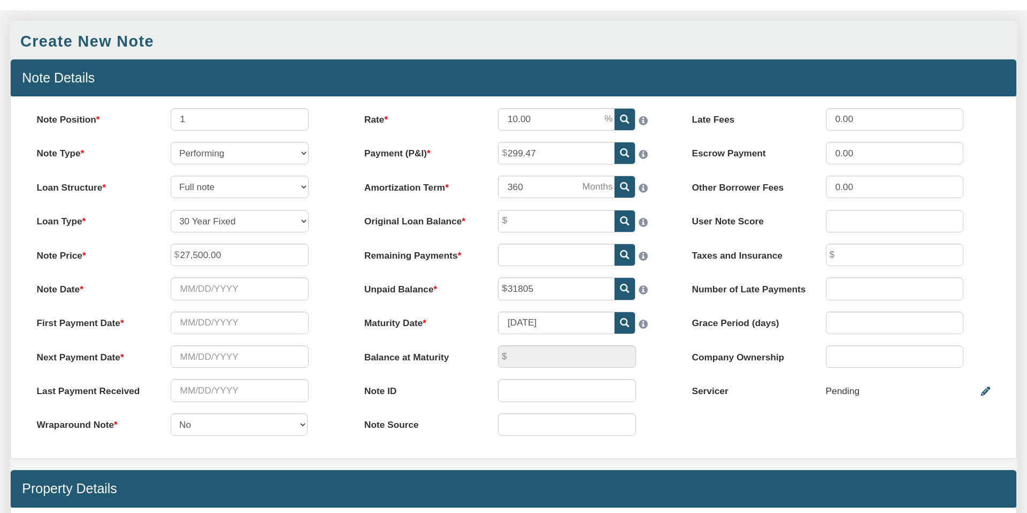
type input "31,805.00"
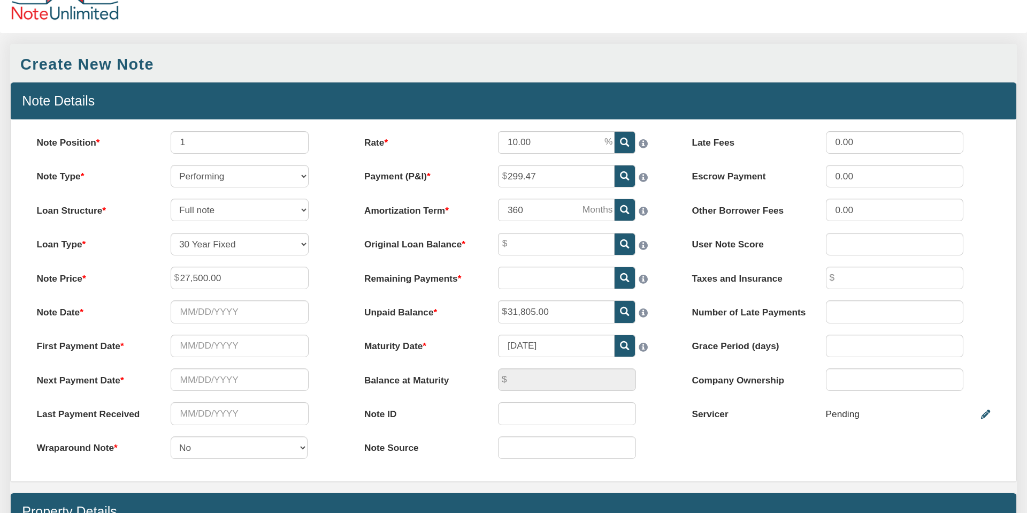
scroll to position [48, 0]
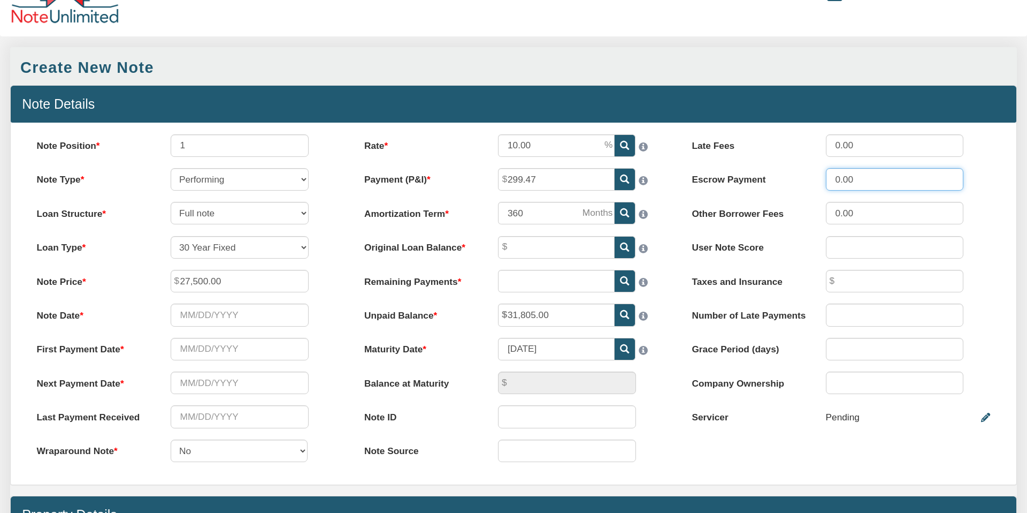
click at [841, 178] on input "0.00" at bounding box center [895, 179] width 138 height 22
type input "55.00"
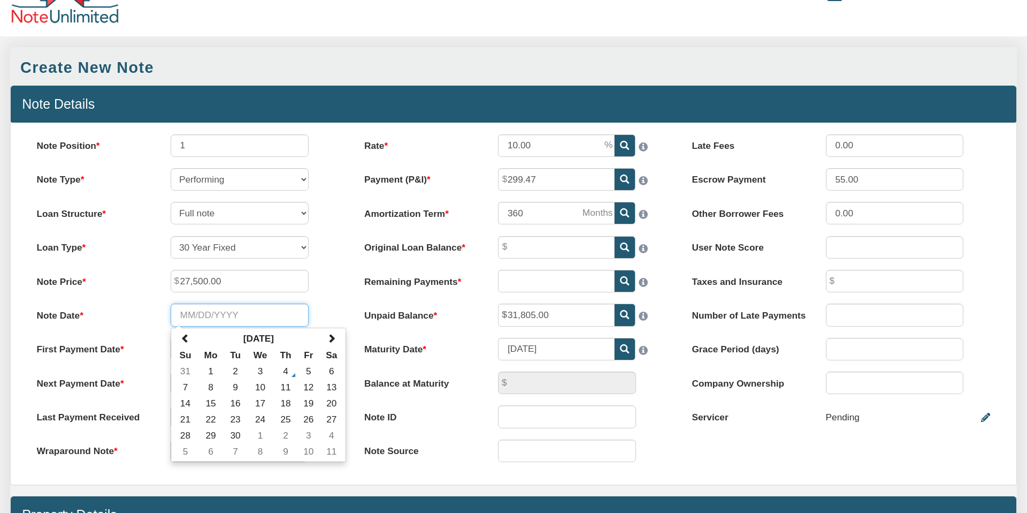
click at [179, 315] on input "Note Date" at bounding box center [240, 314] width 138 height 22
click at [322, 304] on div "Note Date September 2025 Su Mo Tu We Th Fr Sa 31 1 2 3 4 5 6 7 8 9 10 11 12 13 …" at bounding box center [185, 314] width 321 height 22
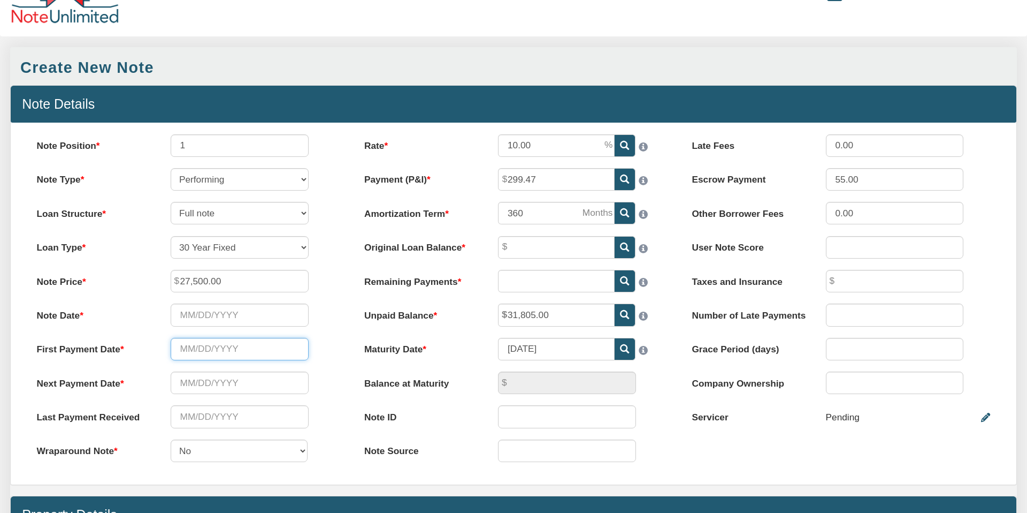
click at [181, 347] on input "text" at bounding box center [240, 349] width 138 height 22
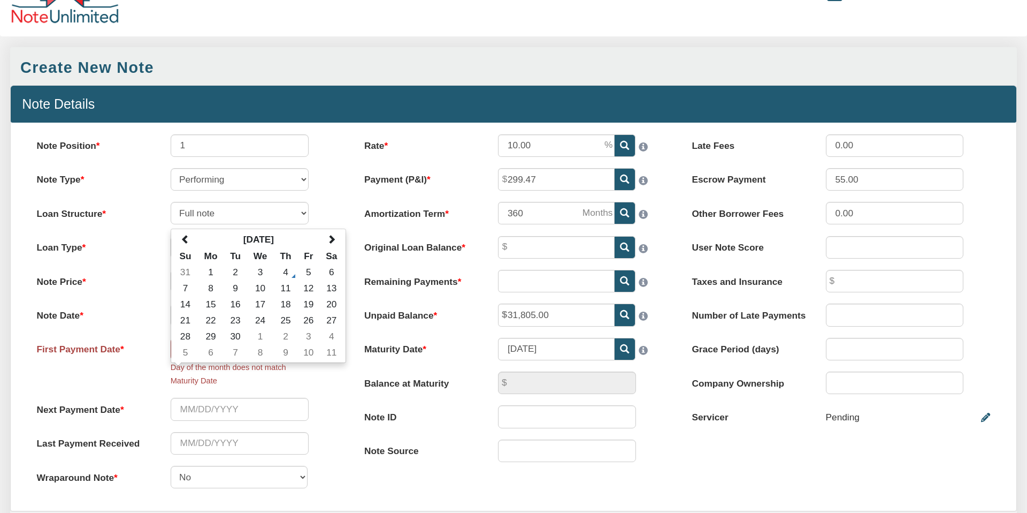
click at [331, 206] on div "Loan Structure Full note Partial note Pledge note Split Payment note" at bounding box center [185, 213] width 321 height 22
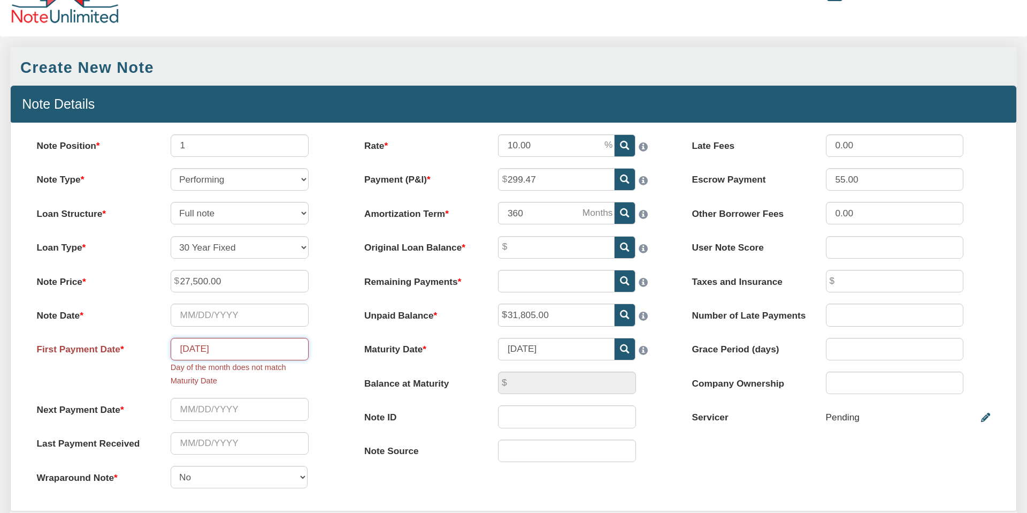
click at [204, 348] on input "10/19/2021" at bounding box center [240, 349] width 138 height 22
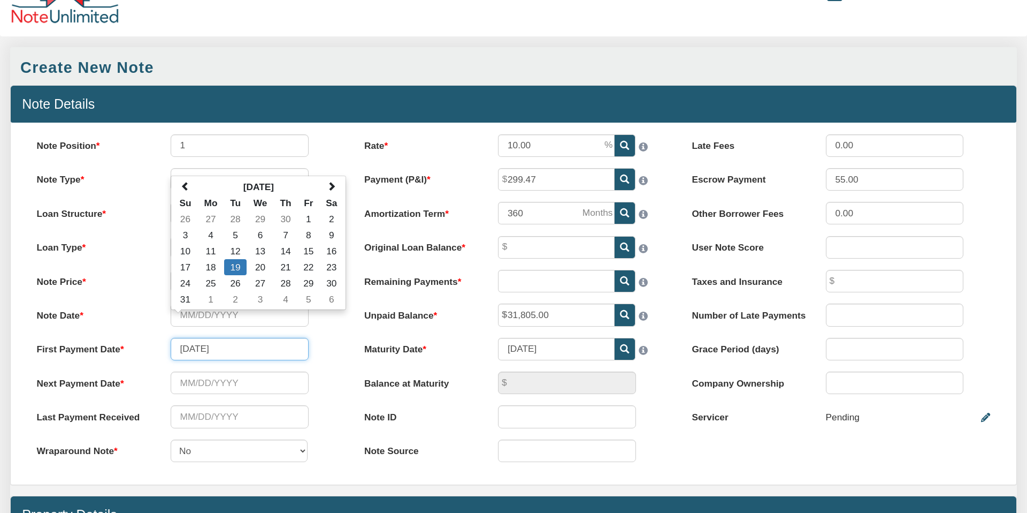
type input "10/30/2021"
click at [332, 362] on div "Note Position 1 Note Type Performing Forthcoming Non-Performing REO Sub-Perform…" at bounding box center [186, 303] width 328 height 339
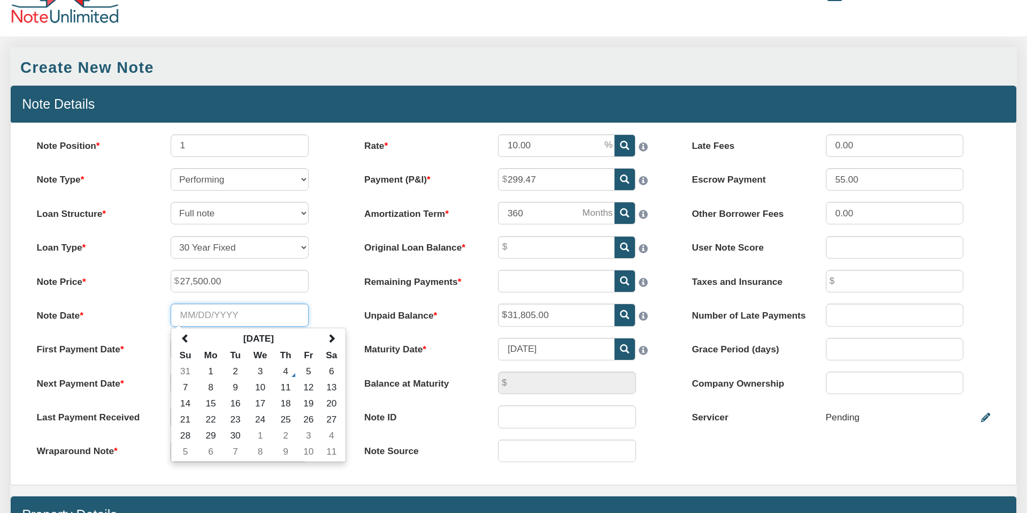
click at [211, 313] on input "Note Date" at bounding box center [240, 314] width 138 height 22
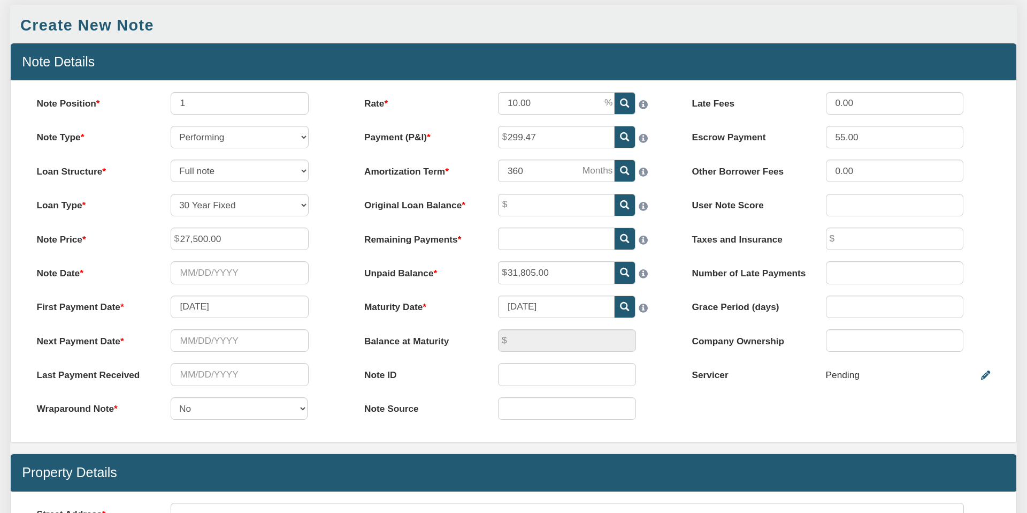
scroll to position [93, 0]
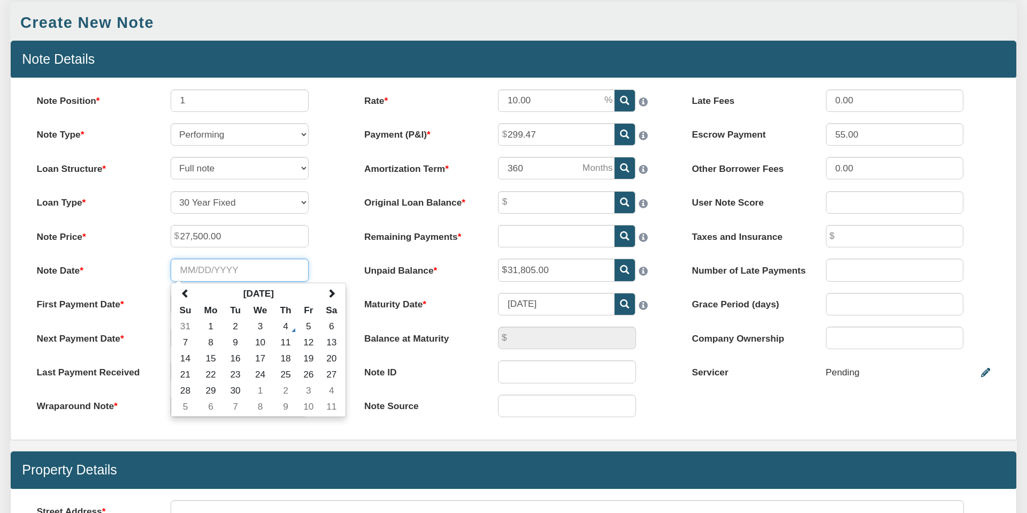
click at [182, 268] on input "Note Date" at bounding box center [240, 269] width 138 height 22
click at [332, 264] on div "Note Date 04/24/2013 September 2025 Su Mo Tu We Th Fr Sa 31 1 2 3 4 5 6 7 8 9 1…" at bounding box center [185, 269] width 321 height 22
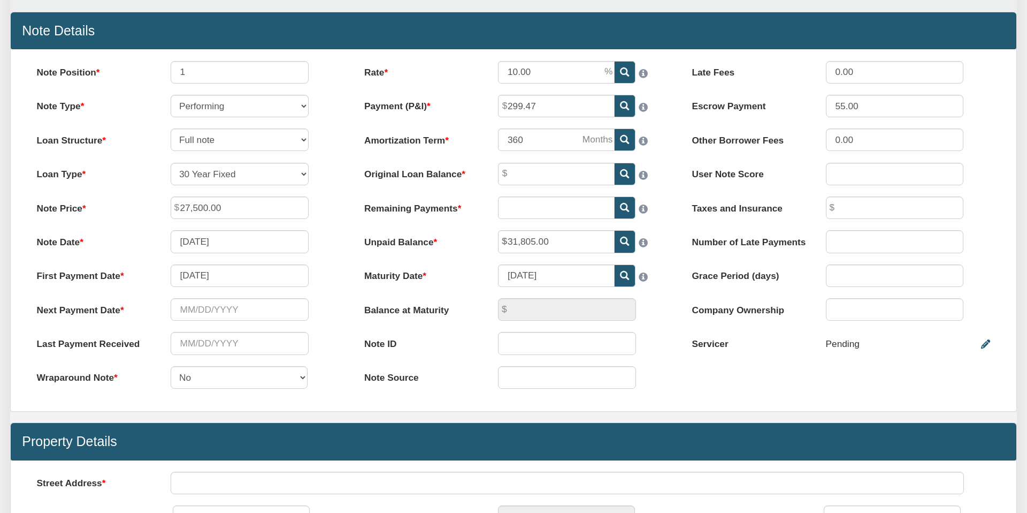
scroll to position [119, 0]
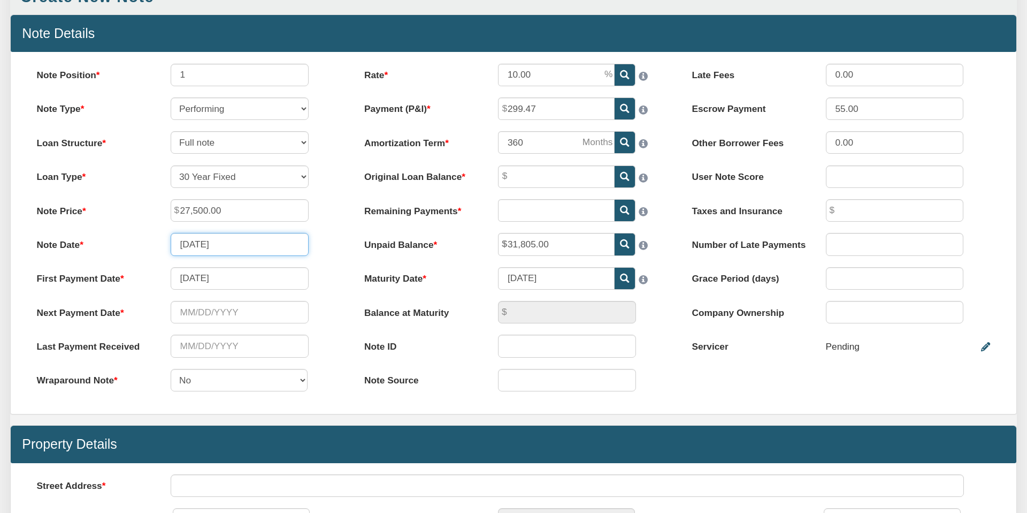
click at [204, 243] on input "04/24/2013" at bounding box center [240, 244] width 138 height 22
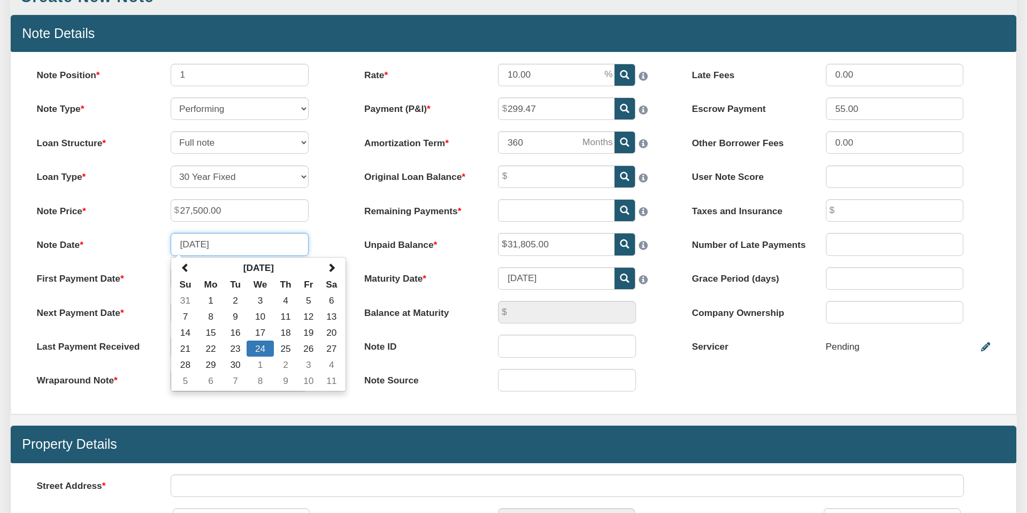
type input "04/01/2013"
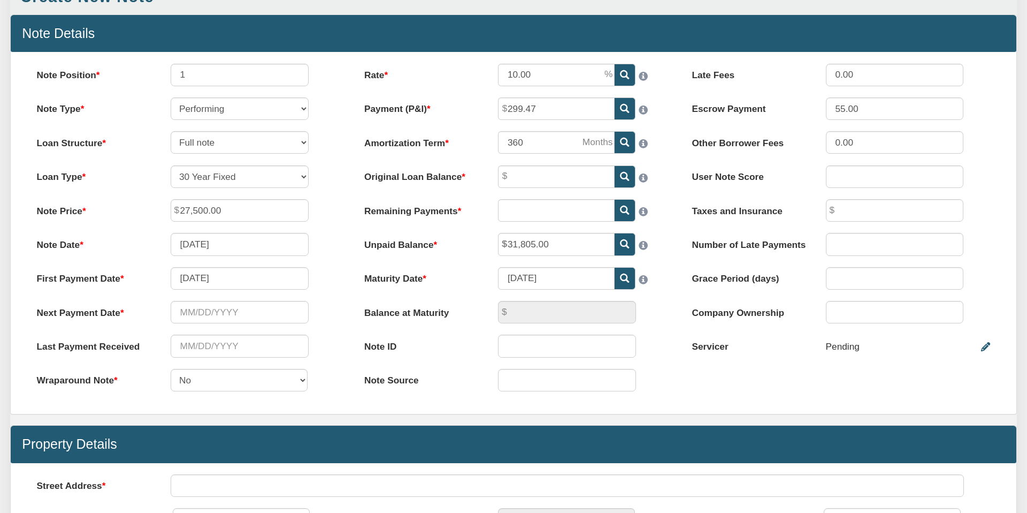
click at [334, 228] on div "Note Position 1 Note Type Performing Forthcoming Non-Performing REO Sub-Perform…" at bounding box center [186, 233] width 328 height 339
click at [203, 278] on input "10/30/2021" at bounding box center [240, 278] width 138 height 22
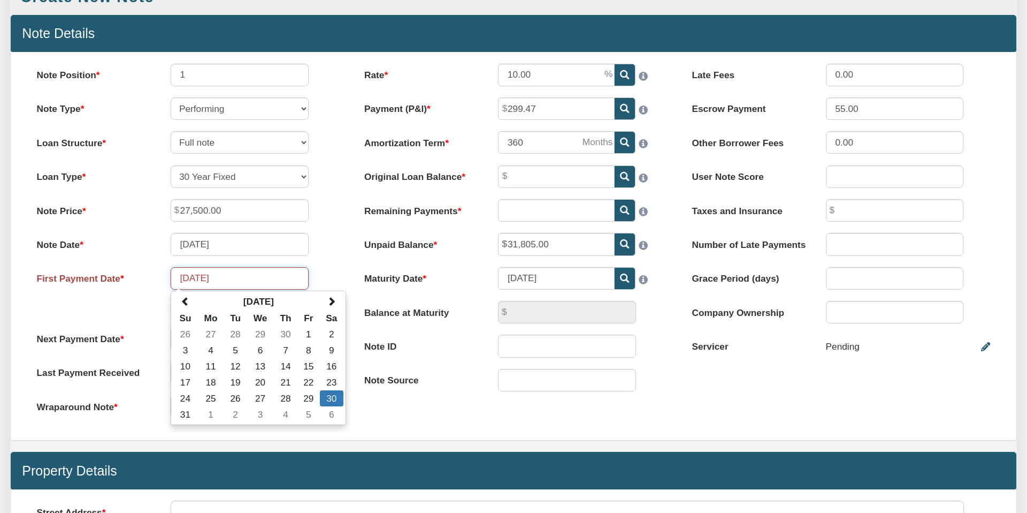
type input "10/01/2021"
drag, startPoint x: 346, startPoint y: 248, endPoint x: 376, endPoint y: 258, distance: 31.8
click at [346, 248] on div "Note Position 1 Note Type Performing Forthcoming Non-Performing REO Sub-Perform…" at bounding box center [186, 247] width 328 height 366
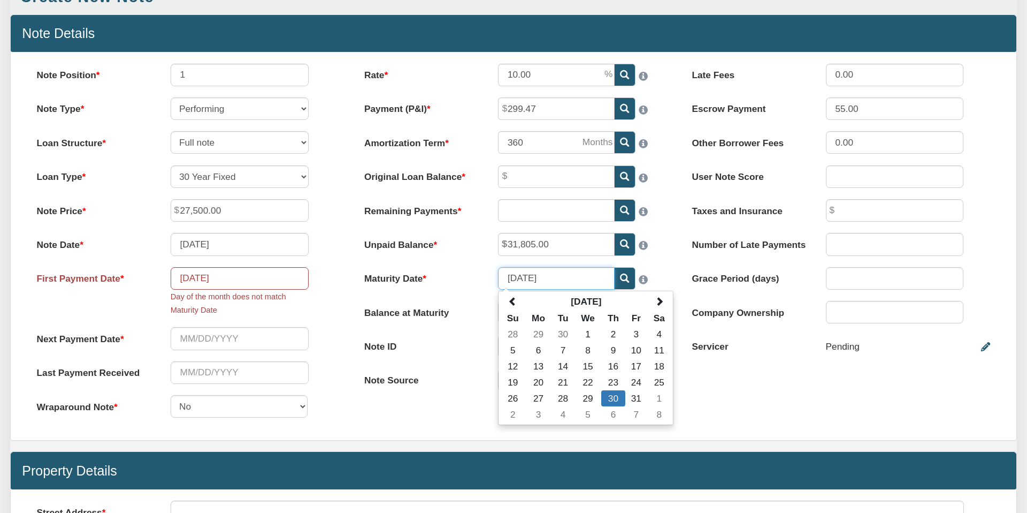
click at [531, 277] on input "07/30/2043" at bounding box center [556, 278] width 117 height 22
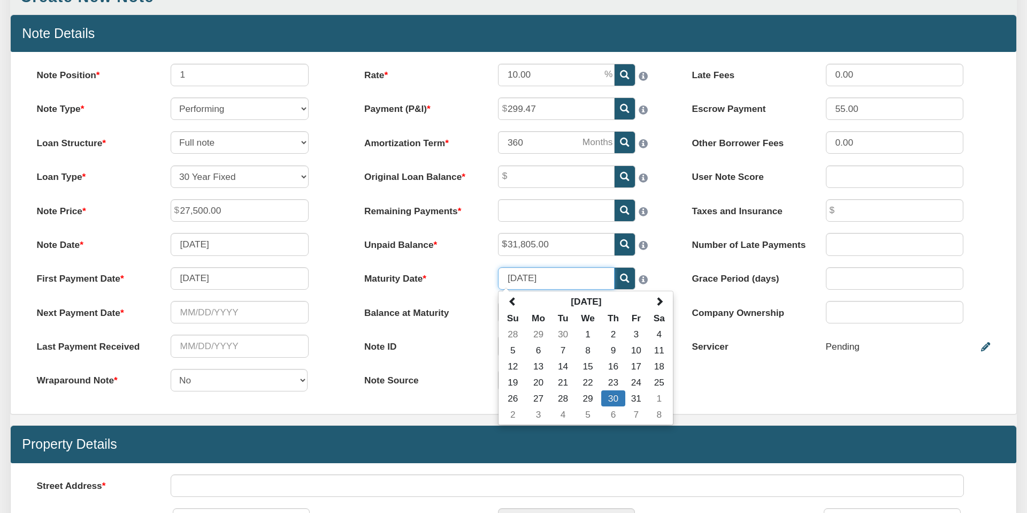
type input "07/01/2043"
click at [336, 291] on div "Note Position 1 Note Type Performing Forthcoming Non-Performing REO Sub-Perform…" at bounding box center [186, 233] width 328 height 339
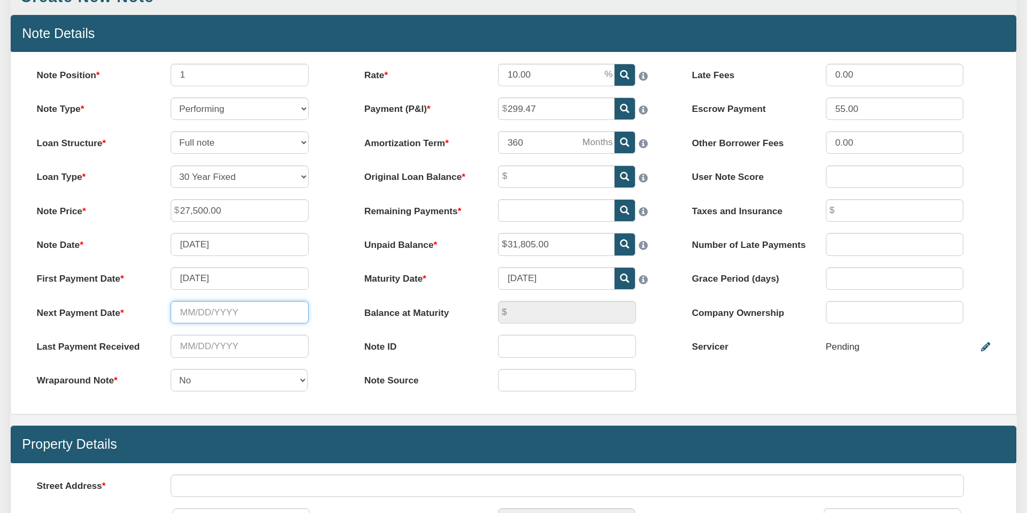
click at [181, 313] on input "text" at bounding box center [240, 312] width 138 height 22
click at [524, 174] on input "Original Loan Balance" at bounding box center [556, 176] width 117 height 22
type input "34,125.00"
click at [667, 210] on div "Please enter a value" at bounding box center [580, 210] width 187 height 22
click at [623, 208] on icon at bounding box center [624, 209] width 9 height 9
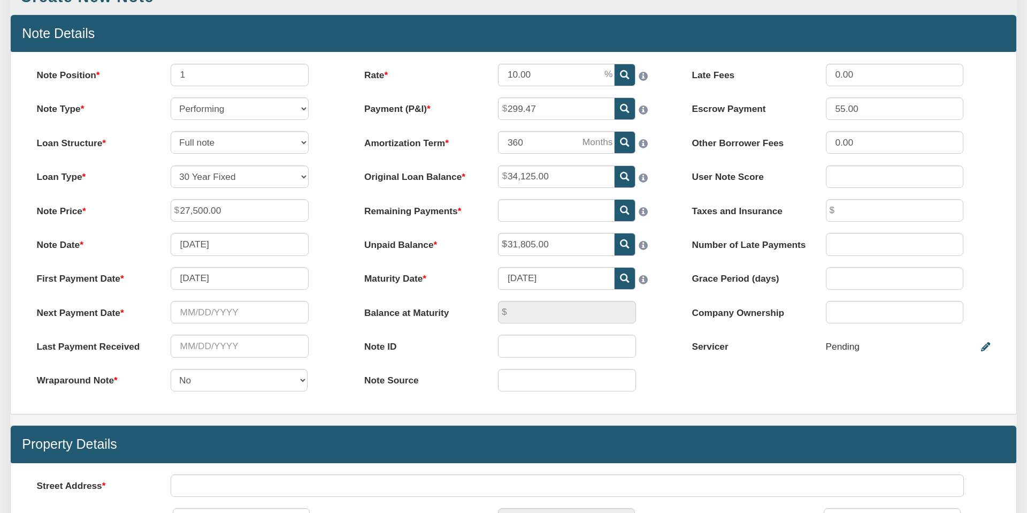
type input "261"
type input "195.16"
click at [183, 309] on input "text" at bounding box center [240, 312] width 138 height 22
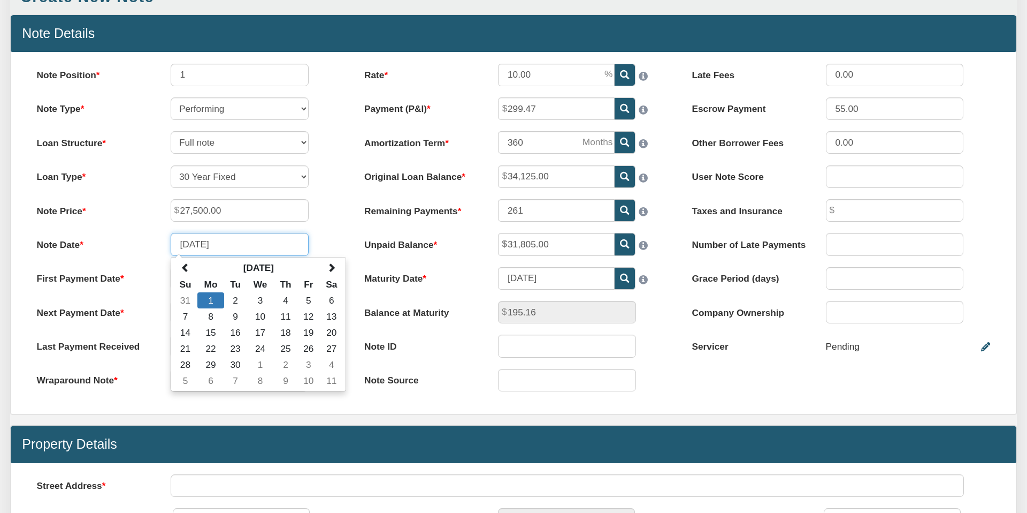
click at [202, 244] on input "04/01/2013" at bounding box center [240, 244] width 138 height 22
type input "04/15/2013"
click at [330, 224] on div "Note Position 1 Note Type Performing Forthcoming Non-Performing REO Sub-Perform…" at bounding box center [186, 233] width 328 height 339
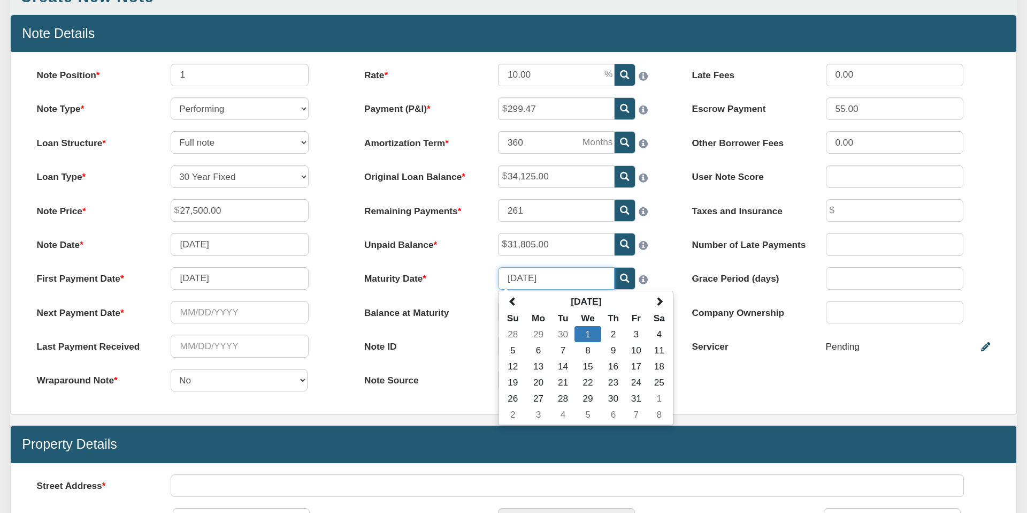
click at [531, 278] on input "07/01/2043" at bounding box center [556, 278] width 117 height 22
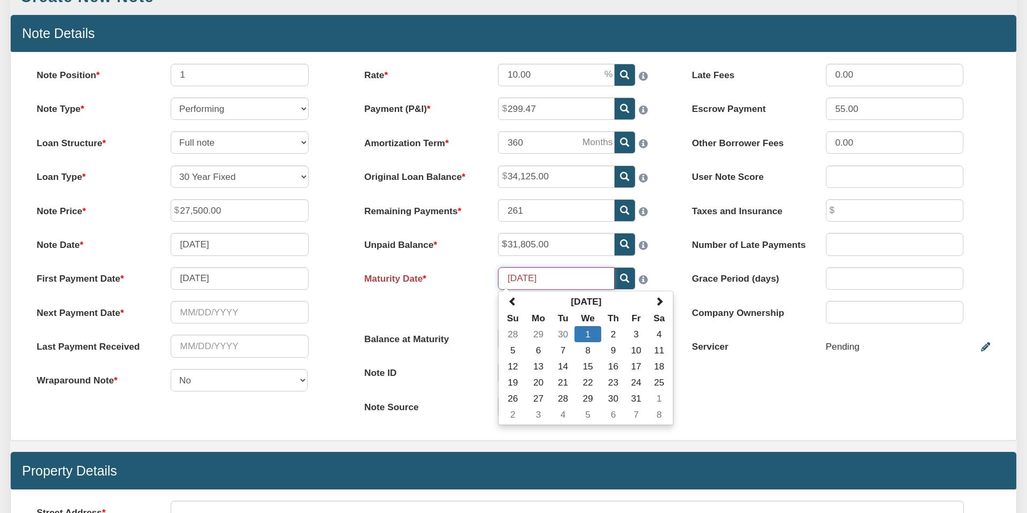
type input "07/15/2043"
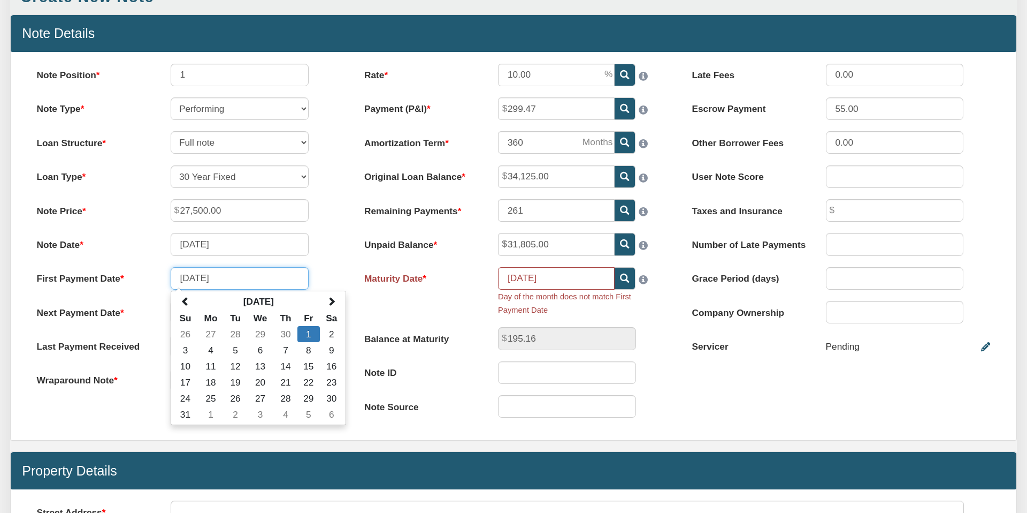
click at [202, 278] on input "10/01/2021" at bounding box center [240, 278] width 138 height 22
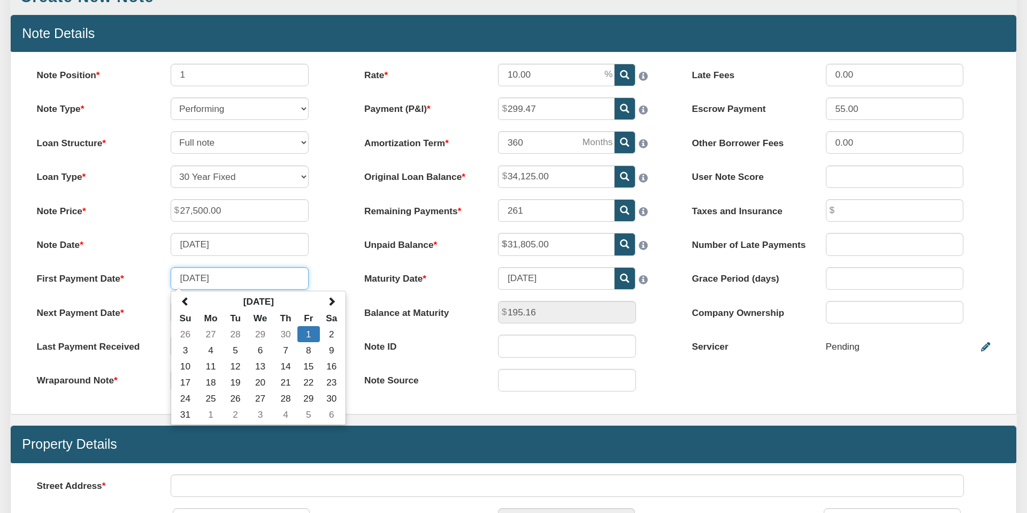
type input "10/15/2021"
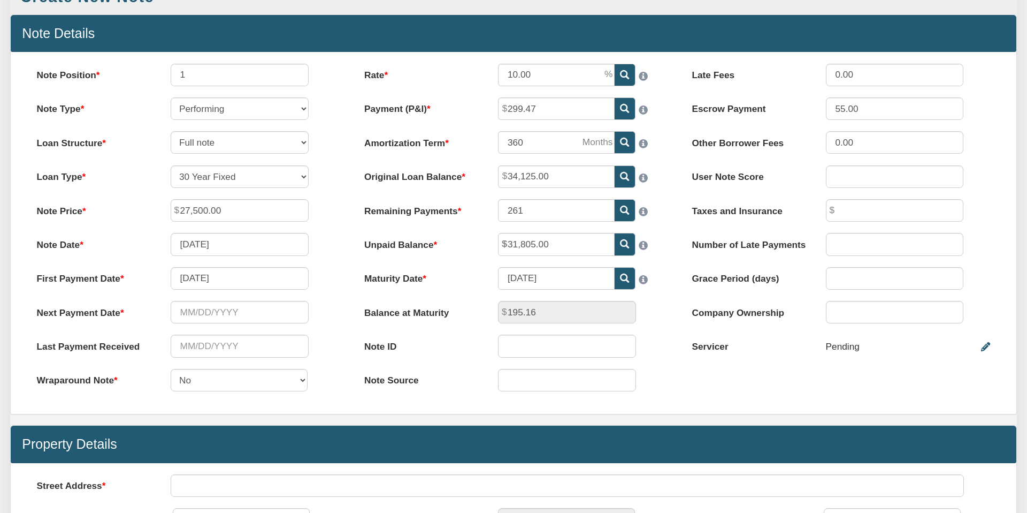
click at [321, 251] on div "Note Date 04/15/2013" at bounding box center [185, 244] width 321 height 22
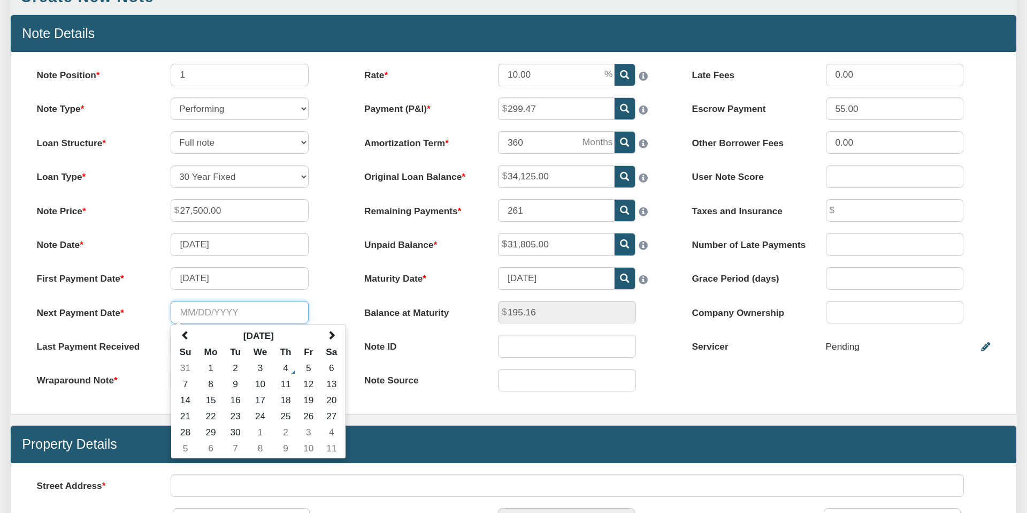
click at [180, 311] on input "text" at bounding box center [240, 312] width 138 height 22
type input "08/15/2025"
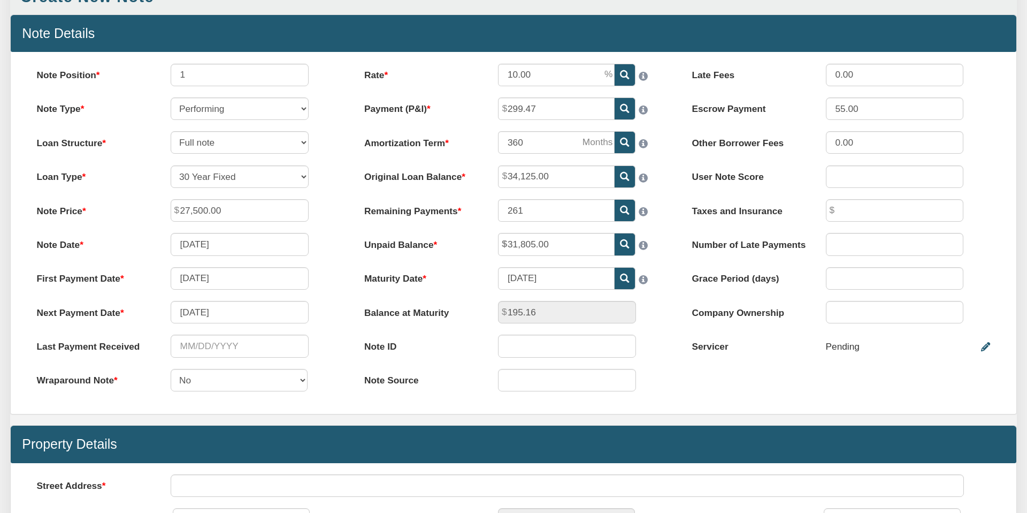
click at [333, 279] on div "First Payment Date 10/15/2021" at bounding box center [185, 278] width 321 height 22
click at [193, 345] on input "text" at bounding box center [240, 345] width 138 height 22
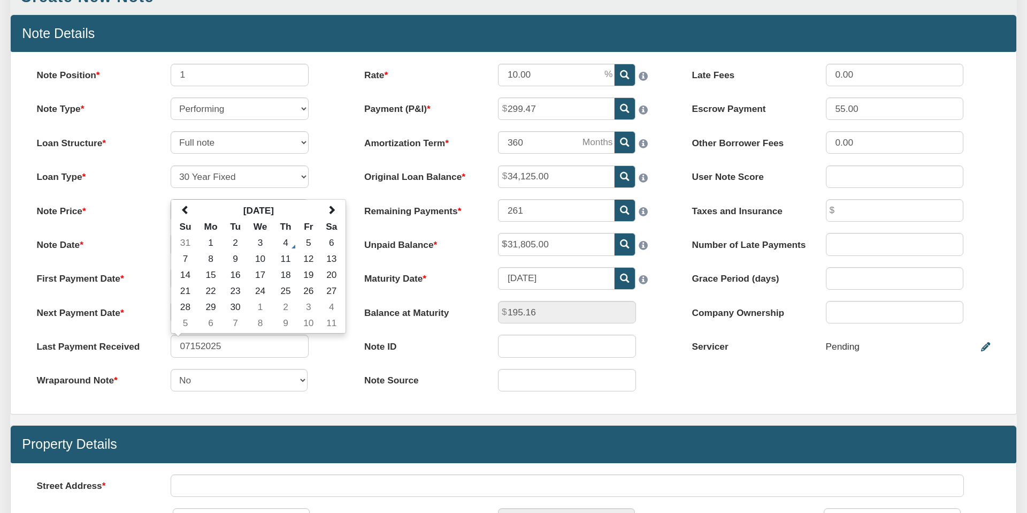
type input "07/15/2025"
click at [321, 358] on div "Note Position 1 Note Type Performing Forthcoming Non-Performing REO Sub-Perform…" at bounding box center [186, 233] width 328 height 339
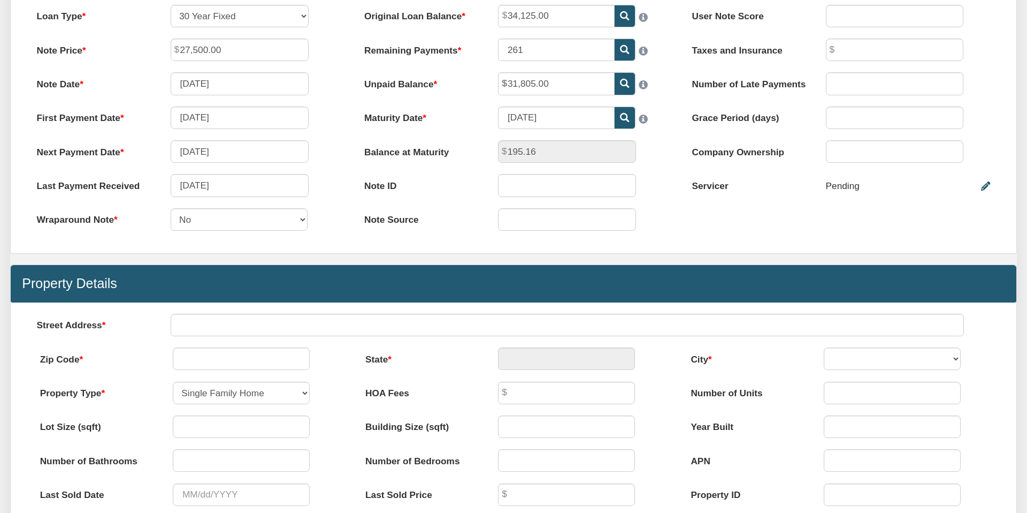
scroll to position [280, 0]
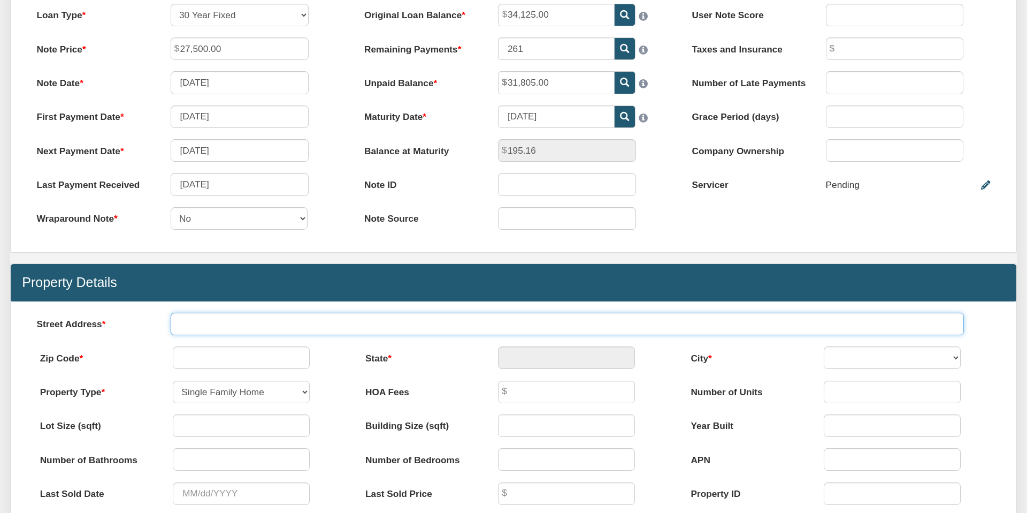
click at [211, 324] on input "text" at bounding box center [568, 324] width 794 height 22
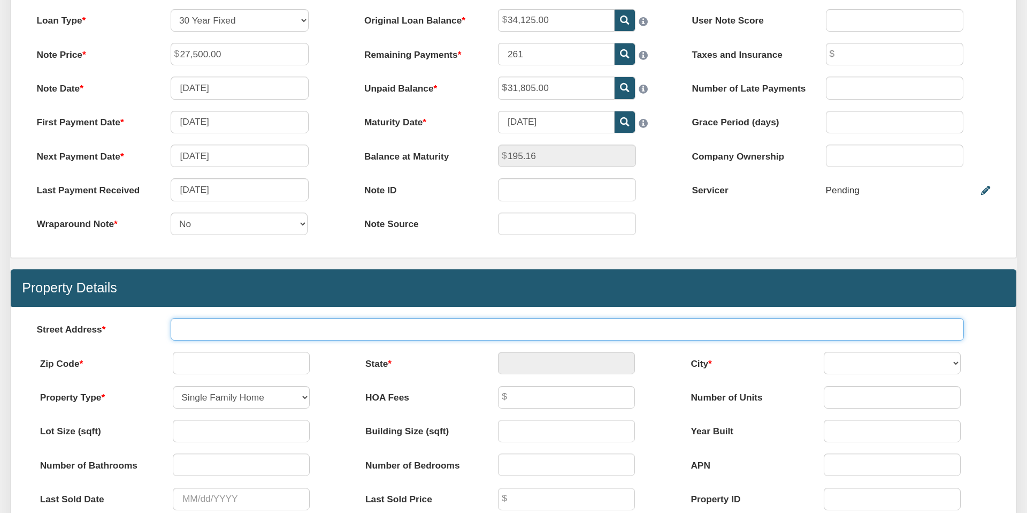
scroll to position [275, 0]
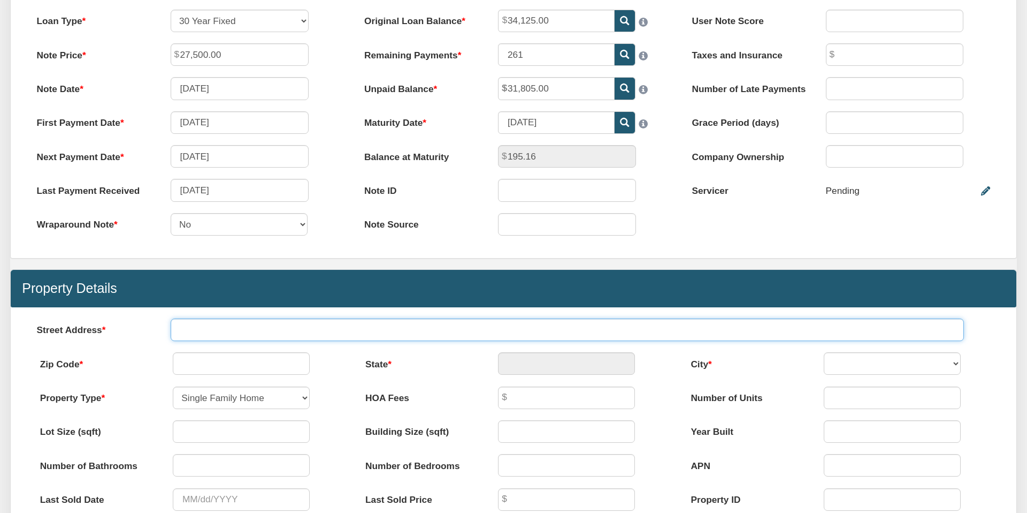
paste input "91 KY 1232"
type input "91 KY 1232"
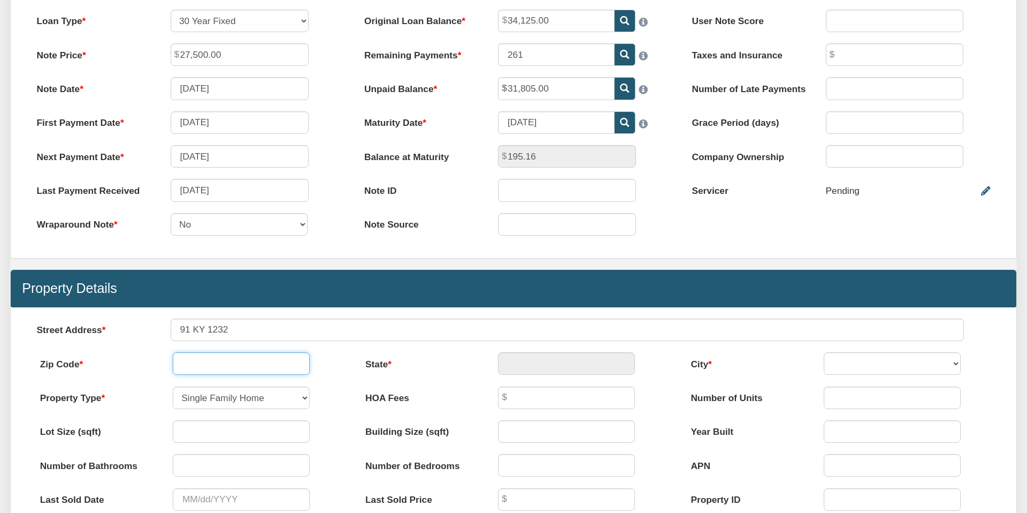
click at [200, 362] on input "text" at bounding box center [241, 363] width 137 height 22
type input "40734"
type input "KY"
select select "string:GRAY"
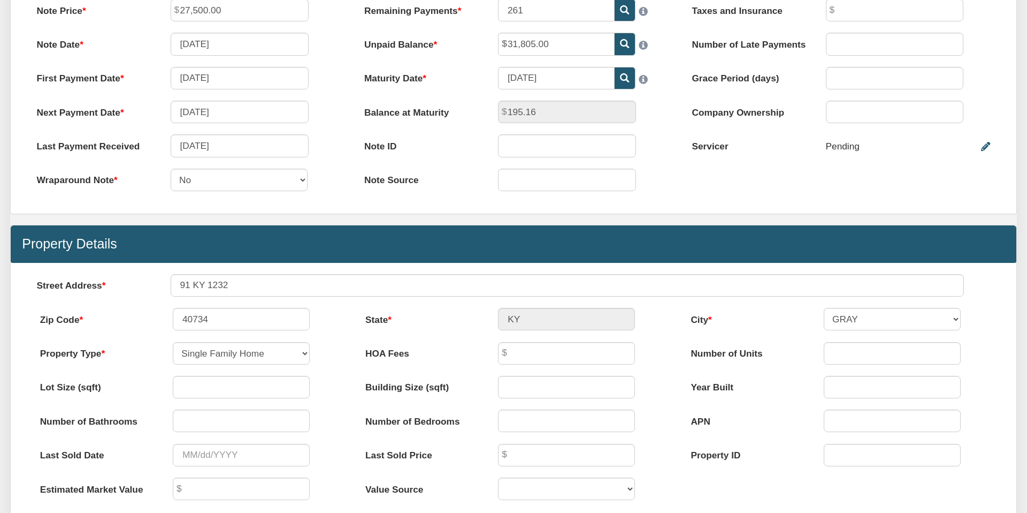
scroll to position [329, 0]
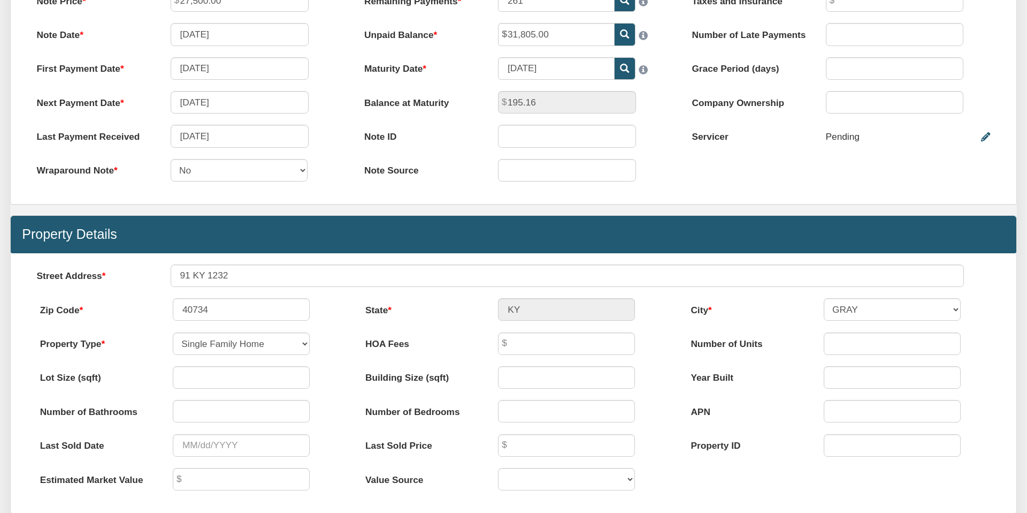
drag, startPoint x: 720, startPoint y: 136, endPoint x: 751, endPoint y: 140, distance: 31.8
click at [720, 136] on label "Servicer" at bounding box center [748, 134] width 134 height 18
click at [986, 135] on icon at bounding box center [985, 136] width 9 height 9
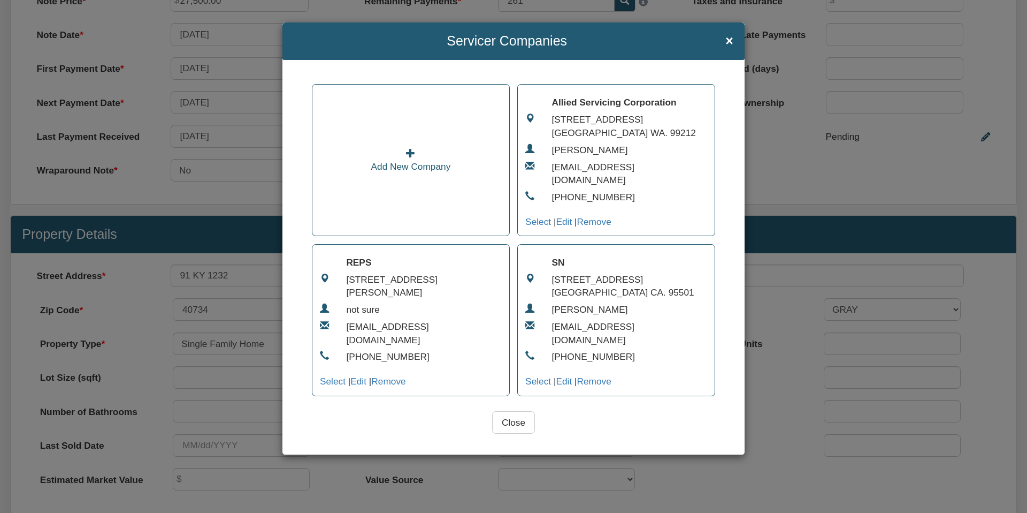
click at [589, 256] on div "SN" at bounding box center [624, 262] width 167 height 13
click at [543, 376] on link "Select" at bounding box center [539, 381] width 26 height 11
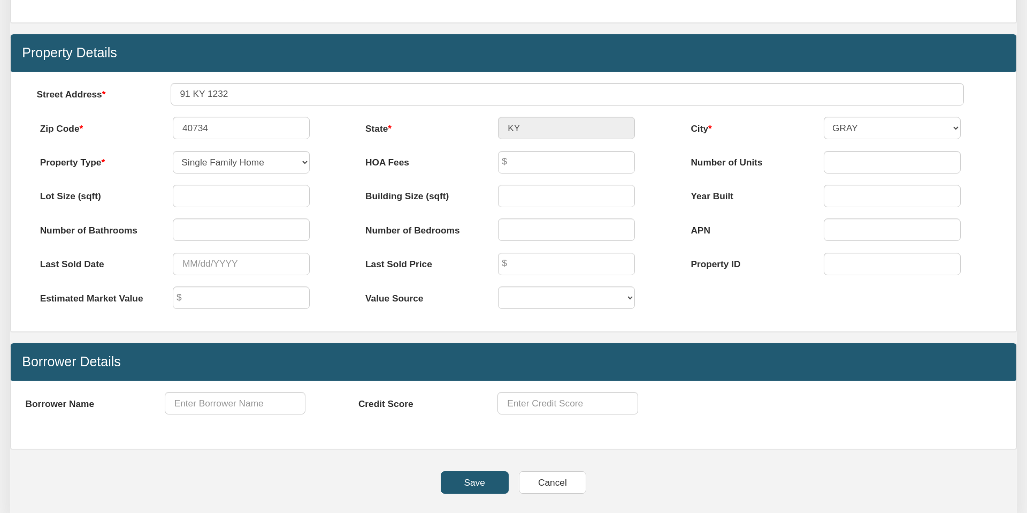
scroll to position [666, 0]
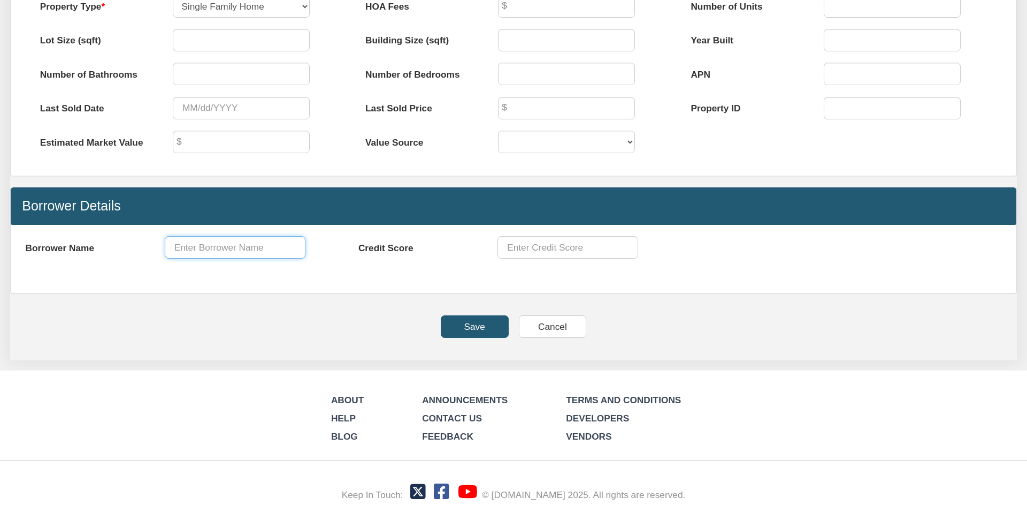
click at [191, 245] on input "text" at bounding box center [235, 247] width 141 height 22
type input "g"
type input "Grubb"
click at [475, 324] on input "Save" at bounding box center [475, 326] width 68 height 22
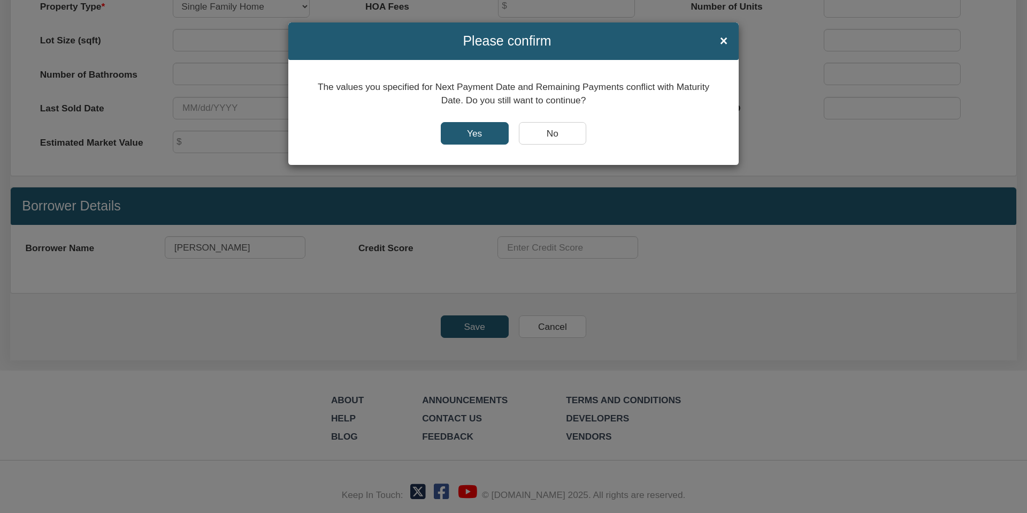
click at [474, 130] on input "Yes" at bounding box center [475, 133] width 68 height 22
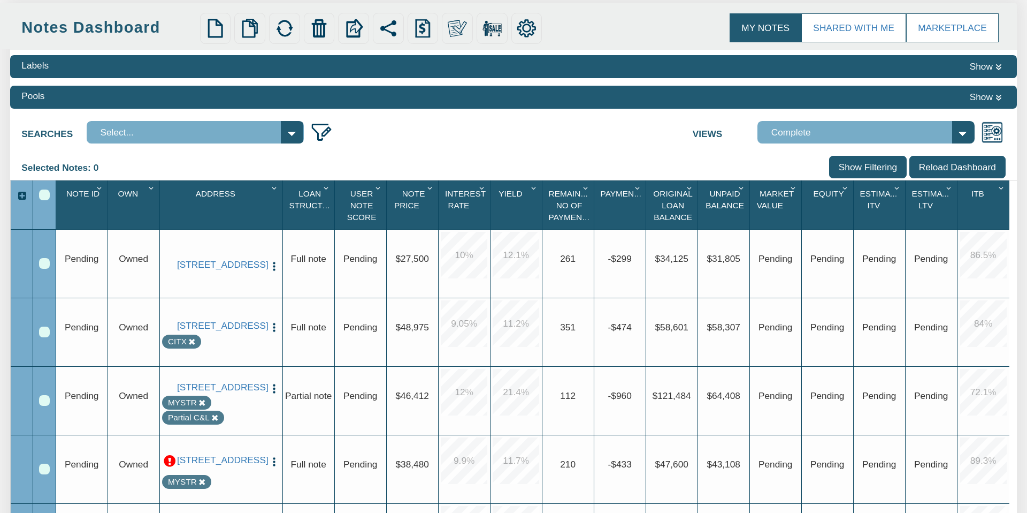
scroll to position [97, 0]
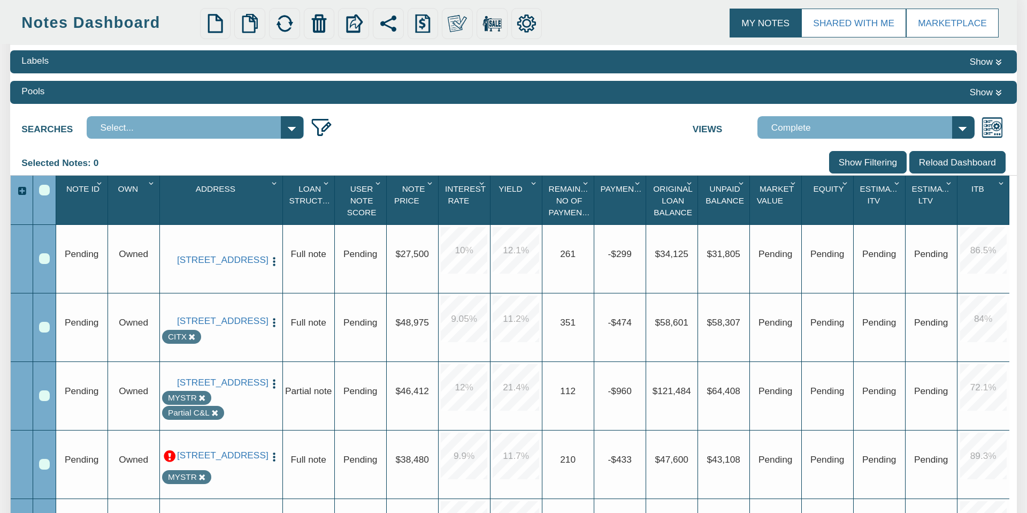
click at [276, 256] on img "button" at bounding box center [274, 261] width 11 height 11
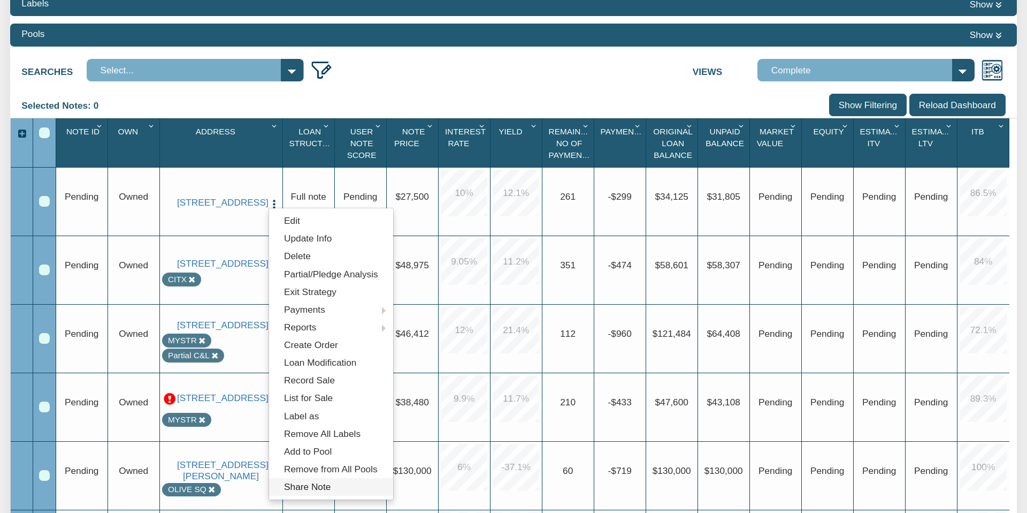
scroll to position [157, 0]
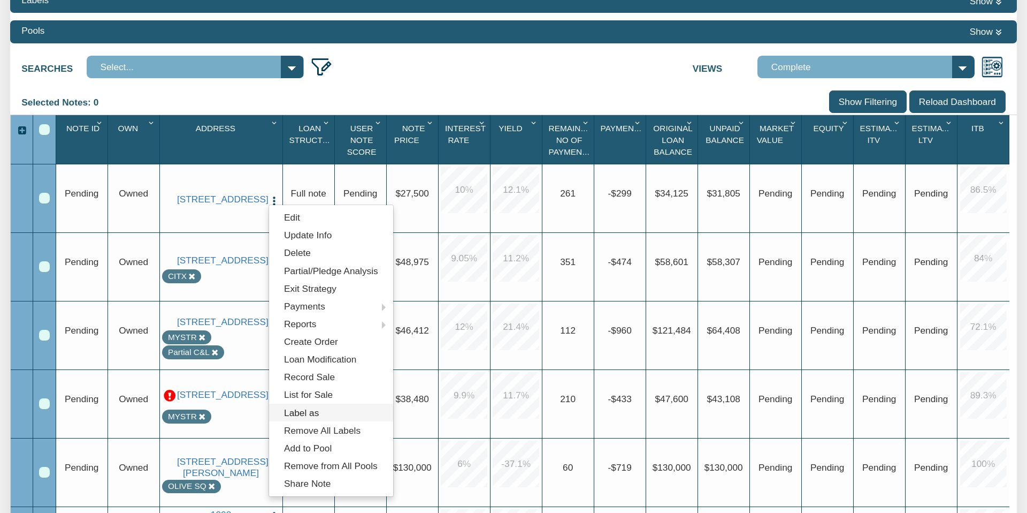
click at [311, 412] on link "Label as" at bounding box center [331, 413] width 124 height 18
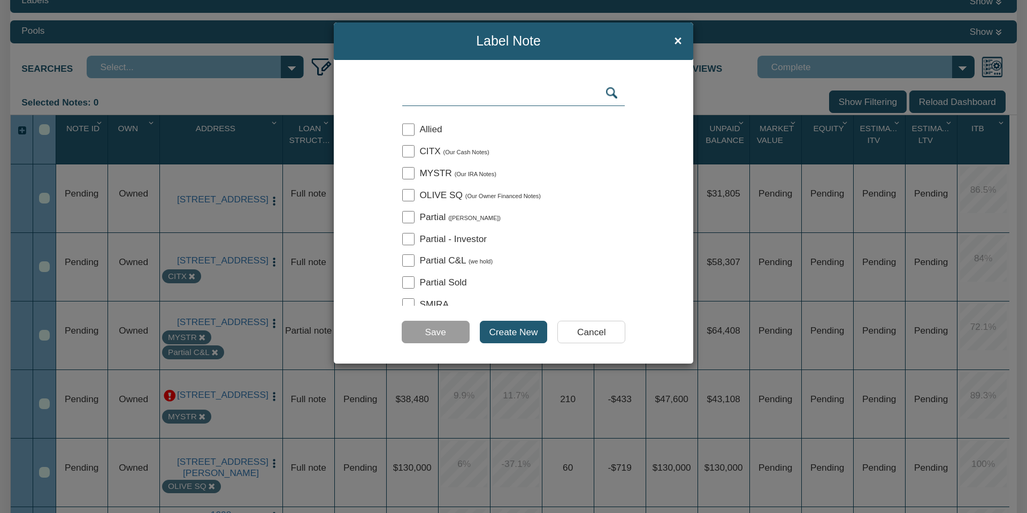
click at [407, 153] on input "checkbox" at bounding box center [408, 151] width 12 height 12
checkbox input "true"
click at [443, 333] on input "Save" at bounding box center [436, 332] width 68 height 22
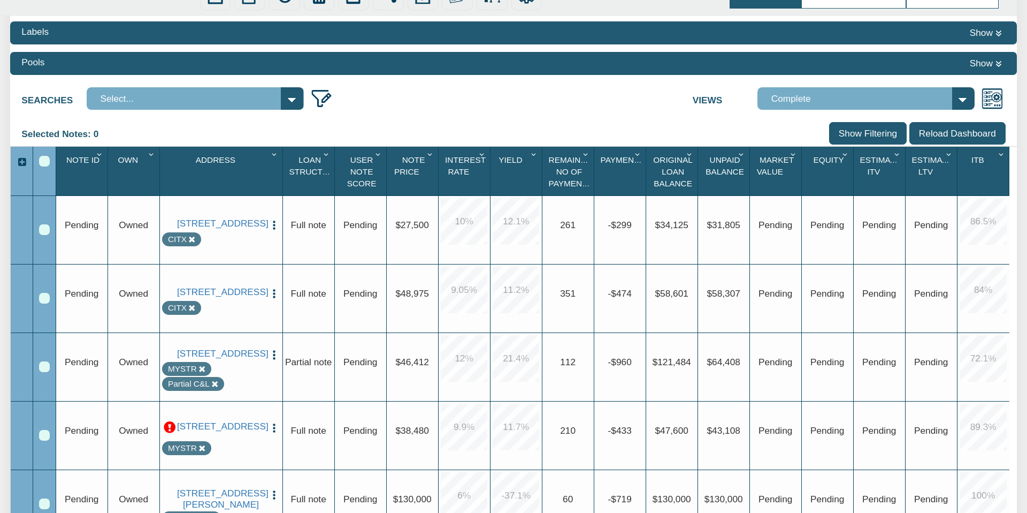
scroll to position [0, 0]
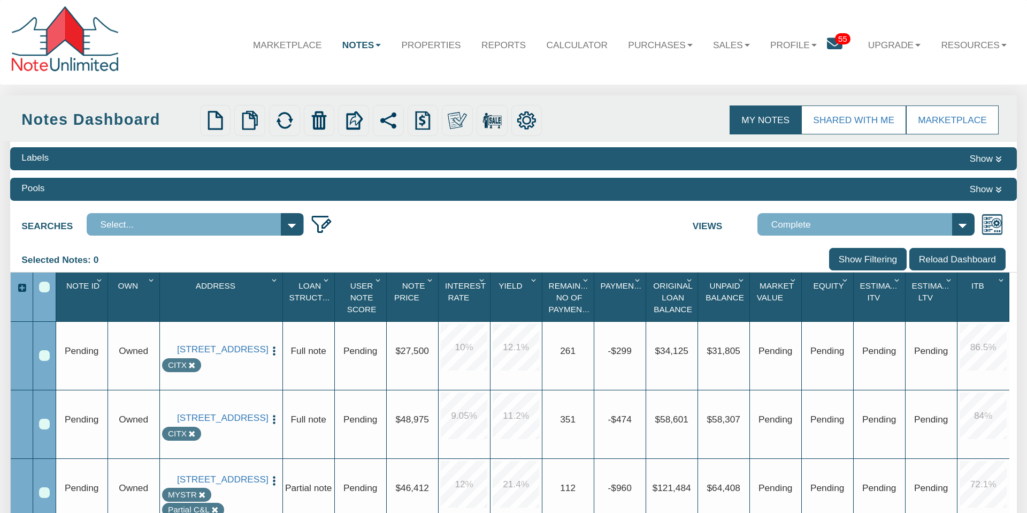
click at [980, 157] on button "Show" at bounding box center [986, 159] width 40 height 16
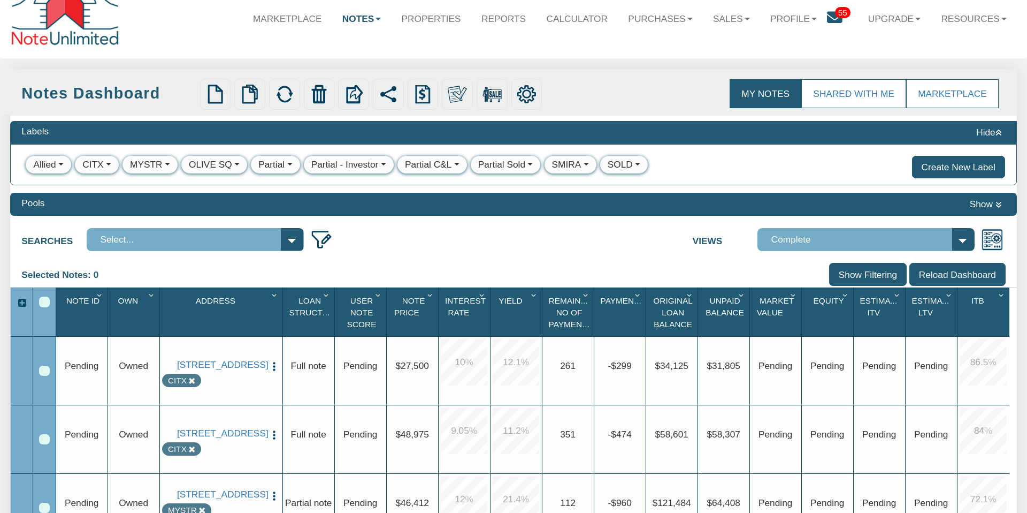
scroll to position [26, 0]
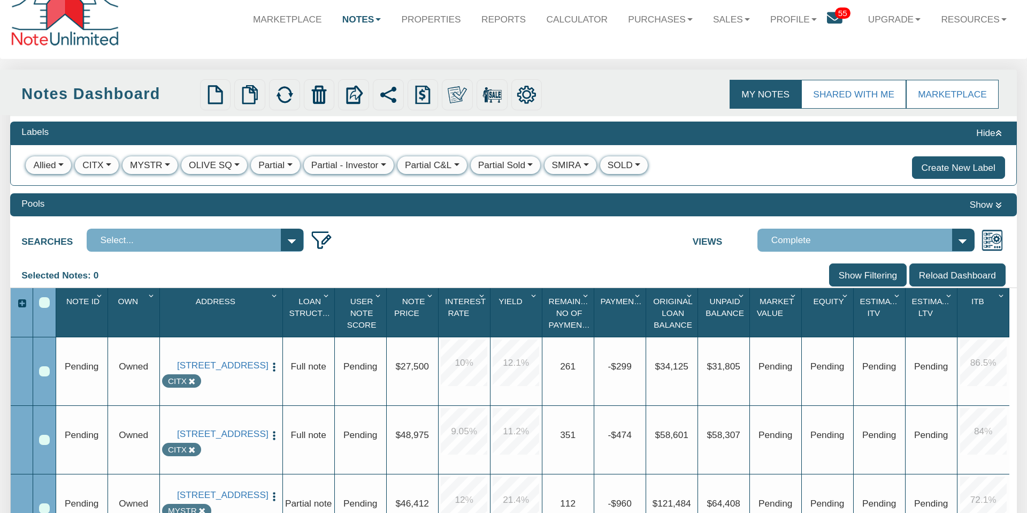
click at [405, 252] on div "Searches Select... Views Complete Default View NS Default (Colonial Funding Gro…" at bounding box center [513, 238] width 1007 height 28
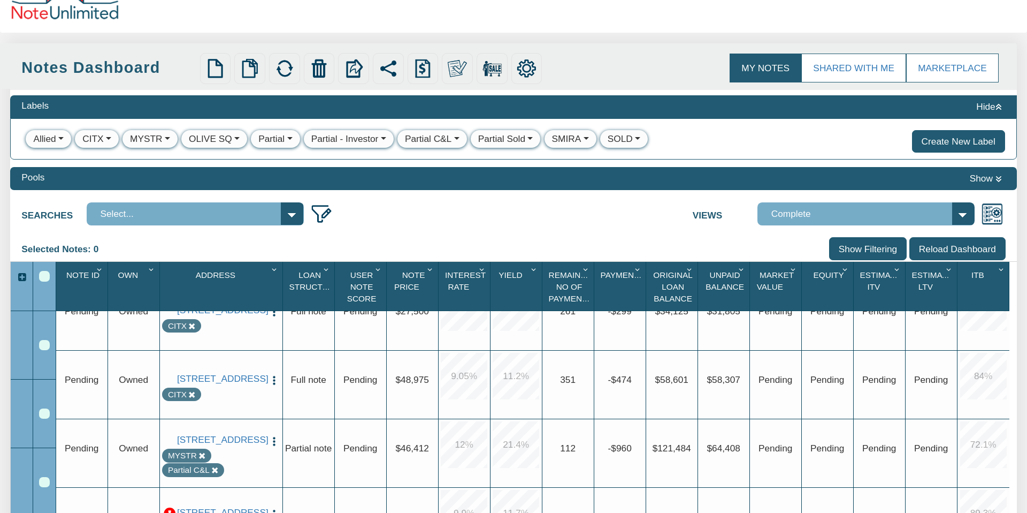
scroll to position [29, 0]
